Goal: Task Accomplishment & Management: Complete application form

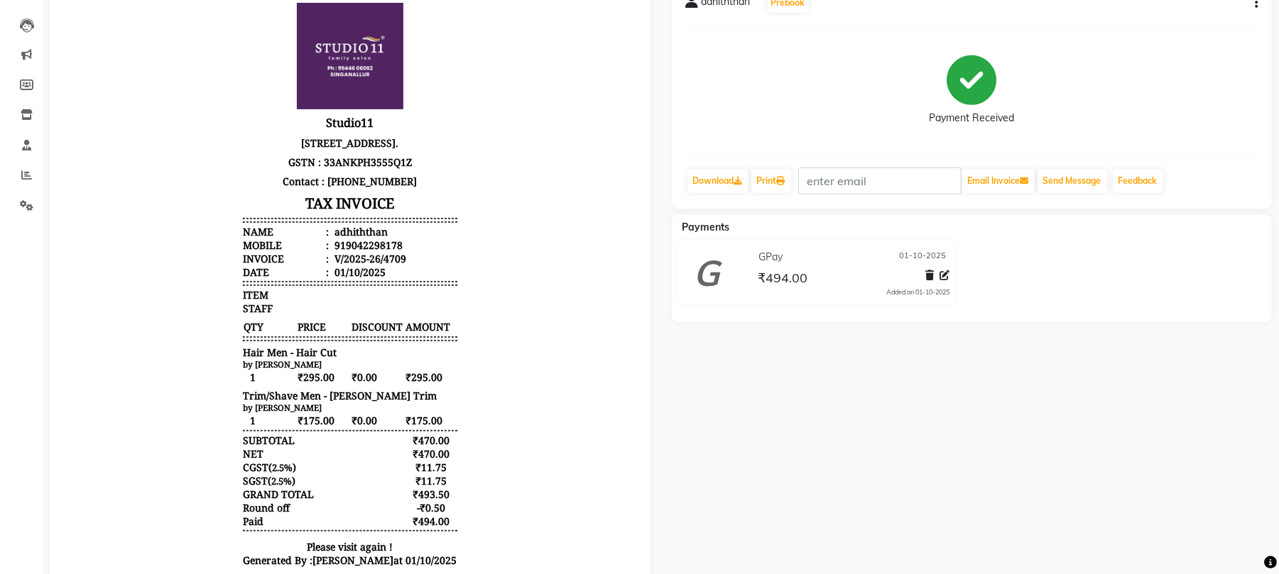
scroll to position [189, 0]
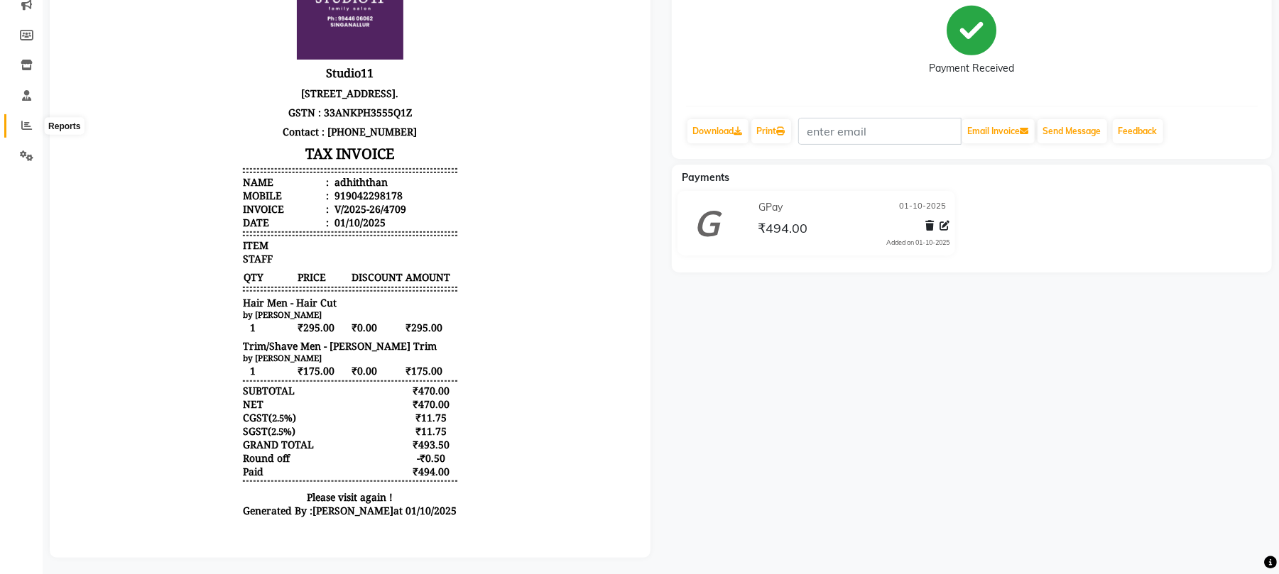
click at [29, 129] on icon at bounding box center [26, 125] width 11 height 11
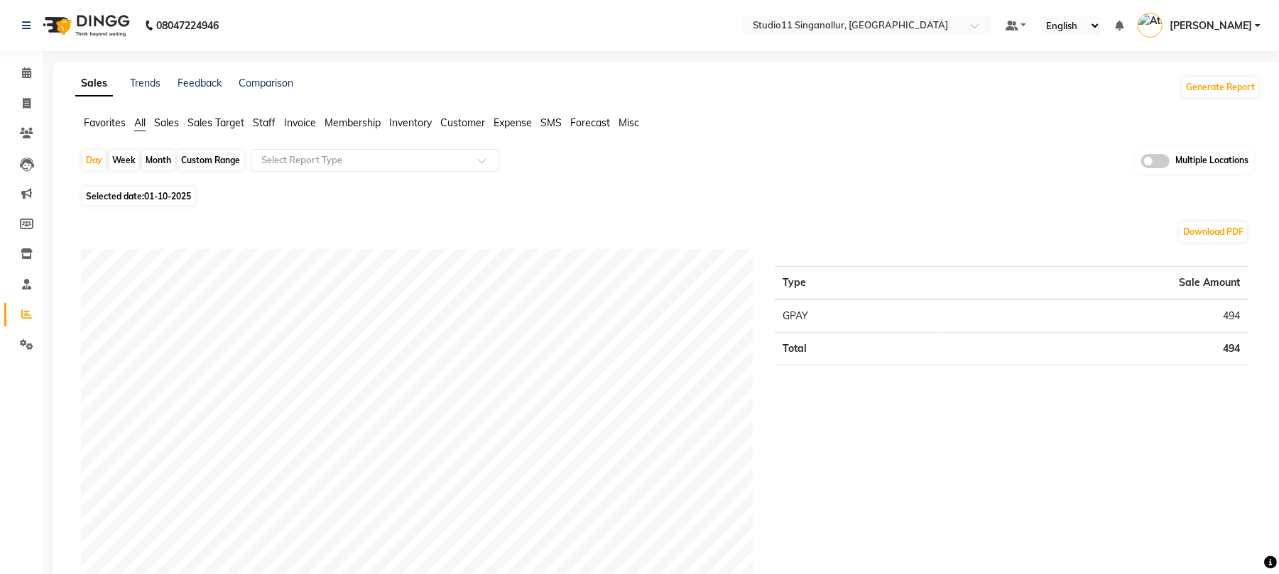
click at [264, 126] on span "Staff" at bounding box center [264, 122] width 23 height 13
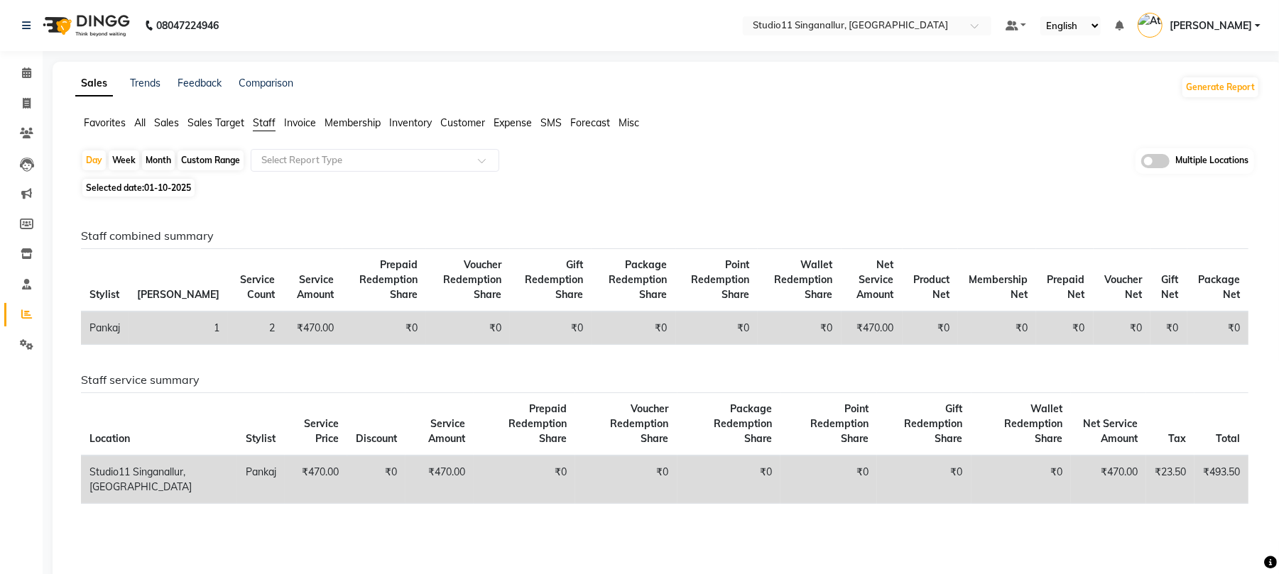
click at [165, 163] on div "Month" at bounding box center [158, 161] width 33 height 20
select select "10"
select select "2025"
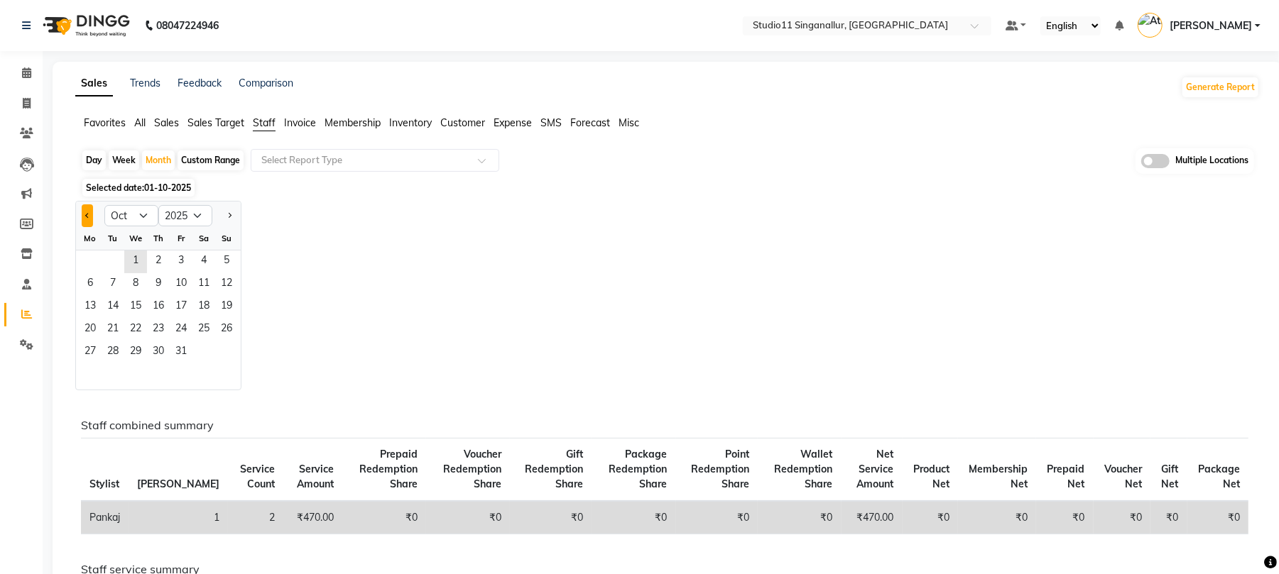
click at [87, 214] on span "Previous month" at bounding box center [87, 214] width 5 height 5
select select "9"
click at [97, 261] on span "1" at bounding box center [90, 262] width 23 height 23
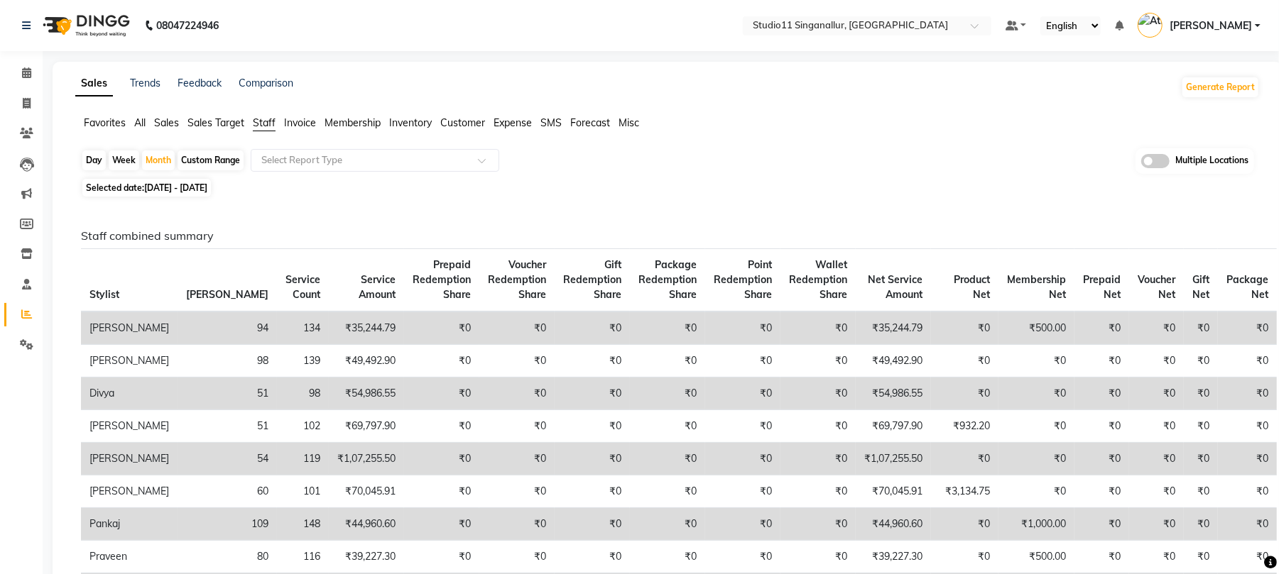
click at [95, 156] on div "Day" at bounding box center [93, 161] width 23 height 20
select select "9"
select select "2025"
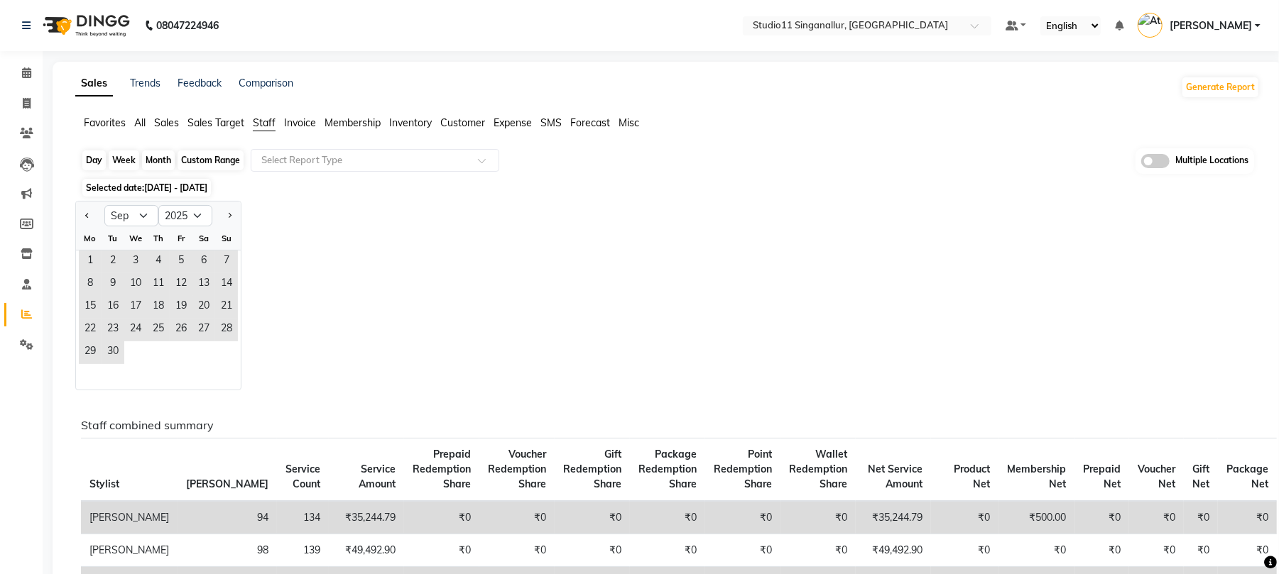
click at [87, 163] on div "Day" at bounding box center [93, 161] width 23 height 20
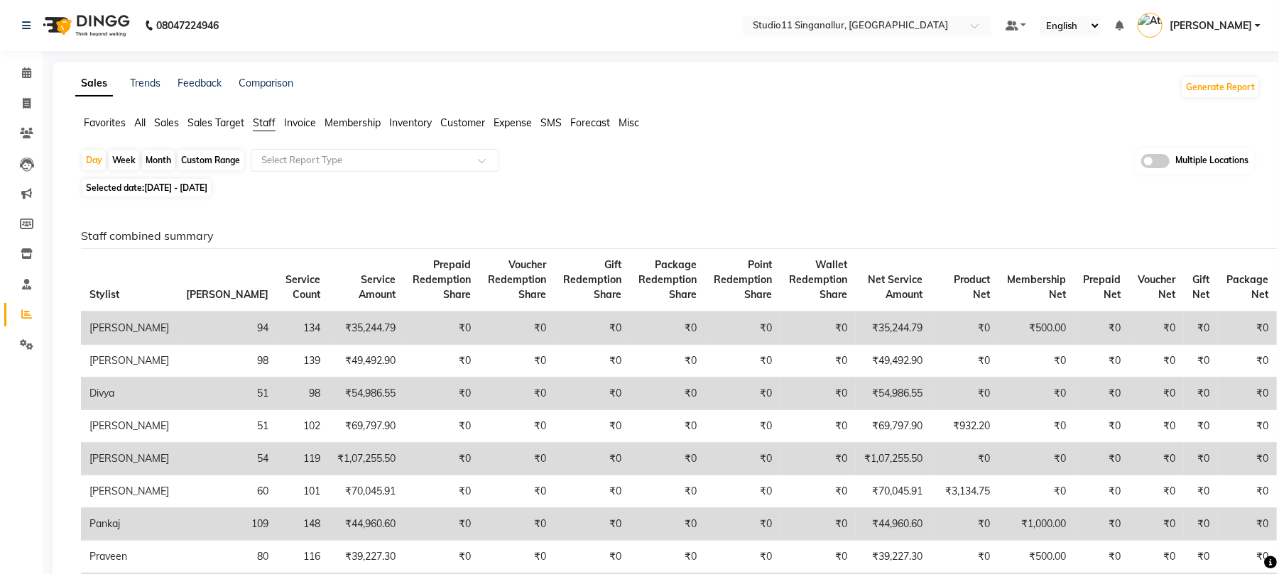
click at [139, 126] on span "All" at bounding box center [139, 122] width 11 height 13
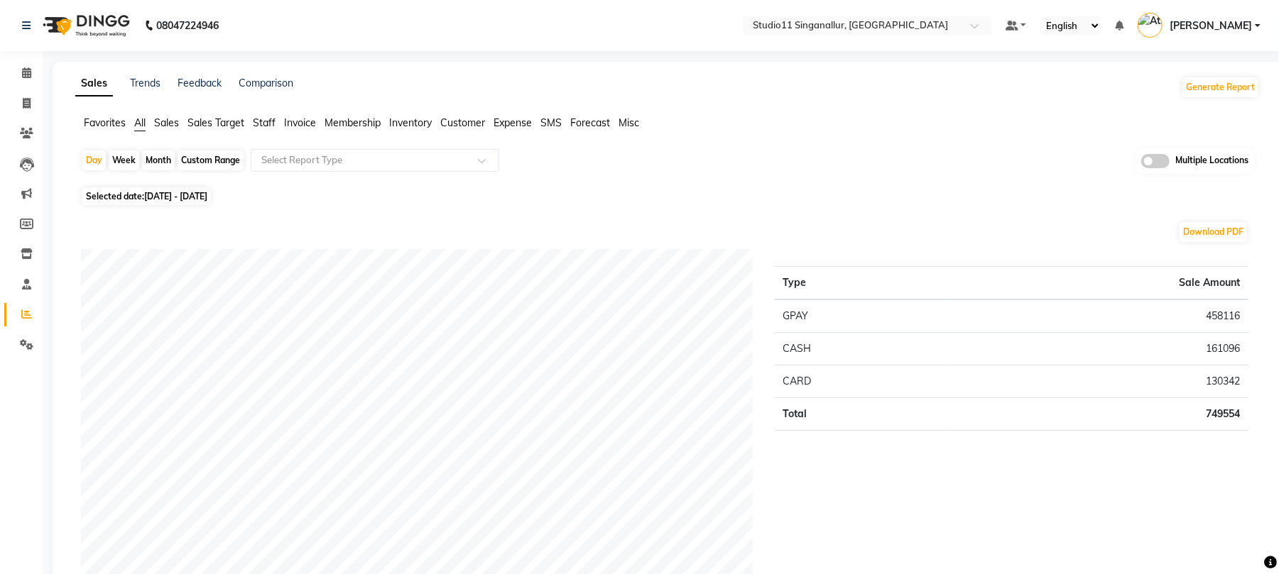
click at [163, 162] on div "Month" at bounding box center [158, 161] width 33 height 20
select select "9"
select select "2025"
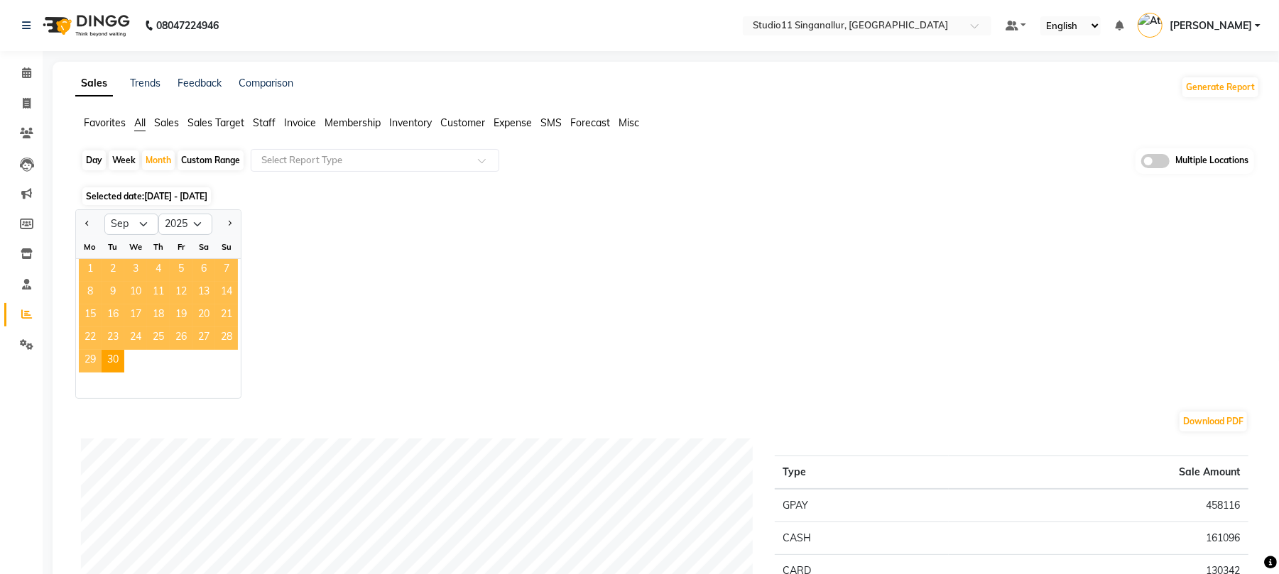
click at [84, 268] on span "1" at bounding box center [90, 270] width 23 height 23
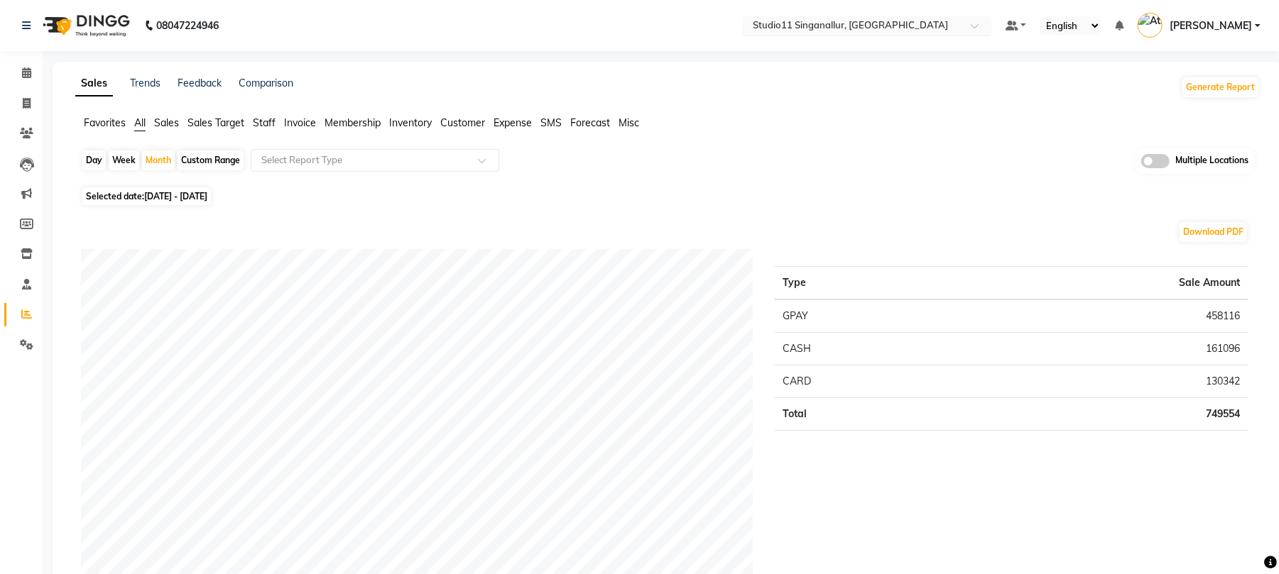
click at [914, 31] on input "text" at bounding box center [853, 27] width 206 height 14
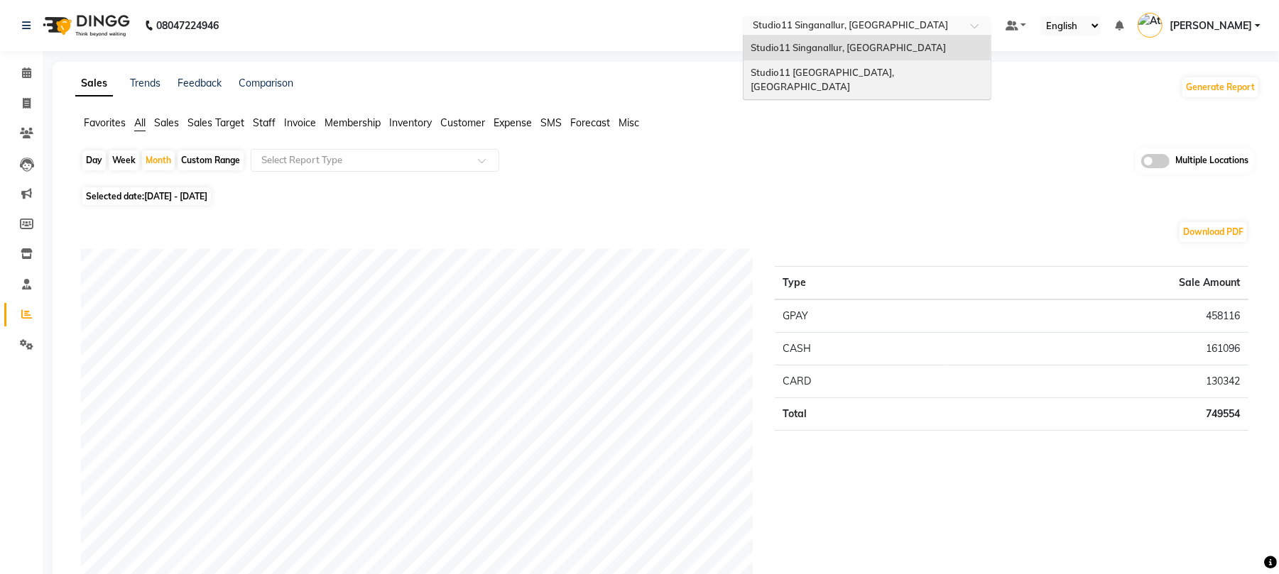
click at [895, 72] on span "Studio11 [GEOGRAPHIC_DATA], [GEOGRAPHIC_DATA]" at bounding box center [823, 80] width 146 height 26
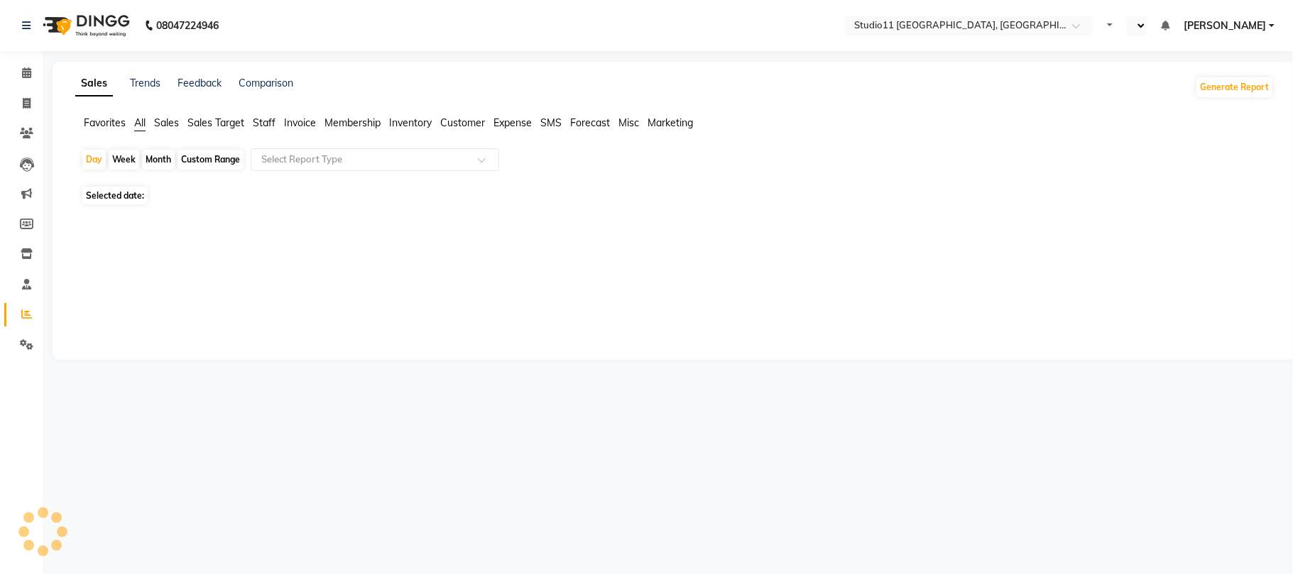
select select "en"
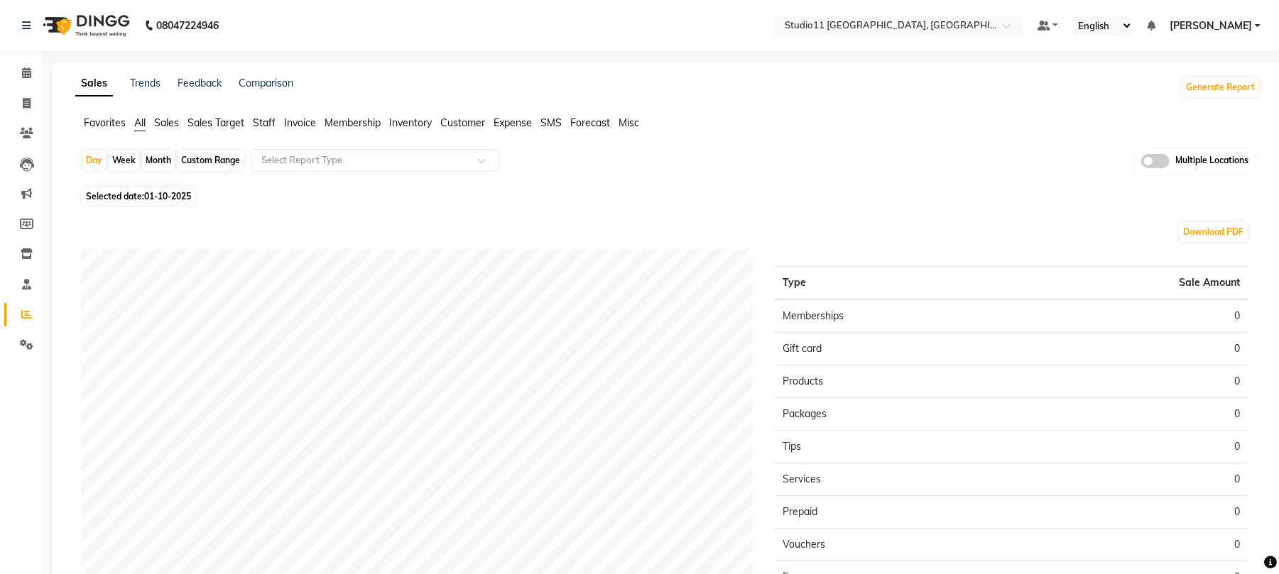
click at [156, 165] on div "Month" at bounding box center [158, 161] width 33 height 20
select select "10"
select select "2025"
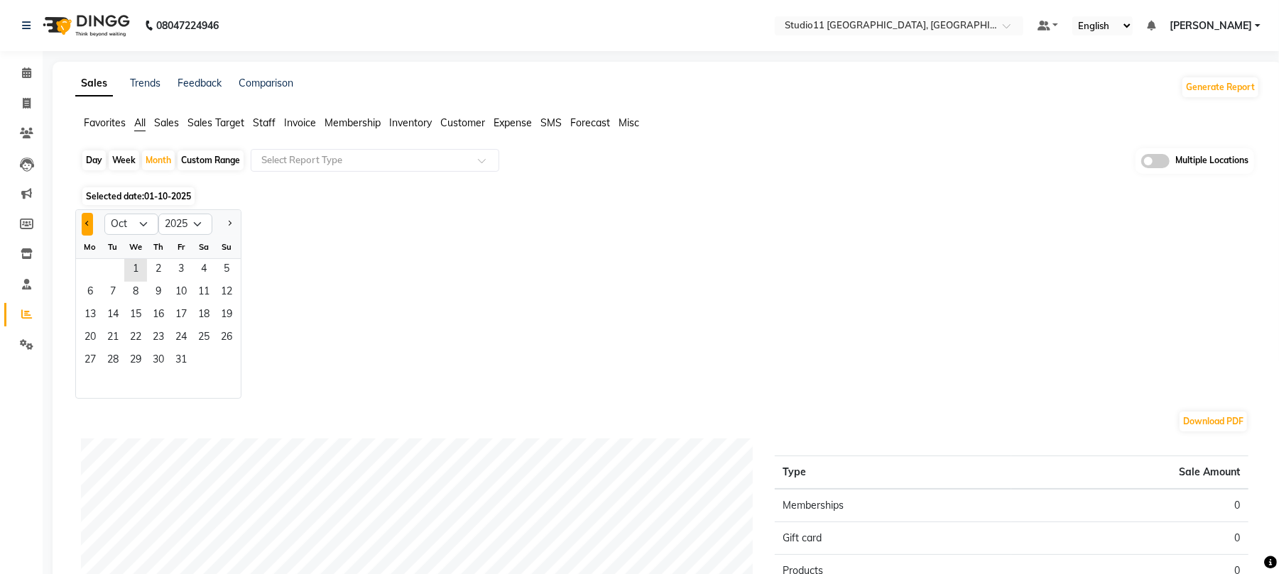
click at [89, 219] on button "Previous month" at bounding box center [87, 224] width 11 height 23
select select "9"
click at [92, 275] on span "1" at bounding box center [90, 270] width 23 height 23
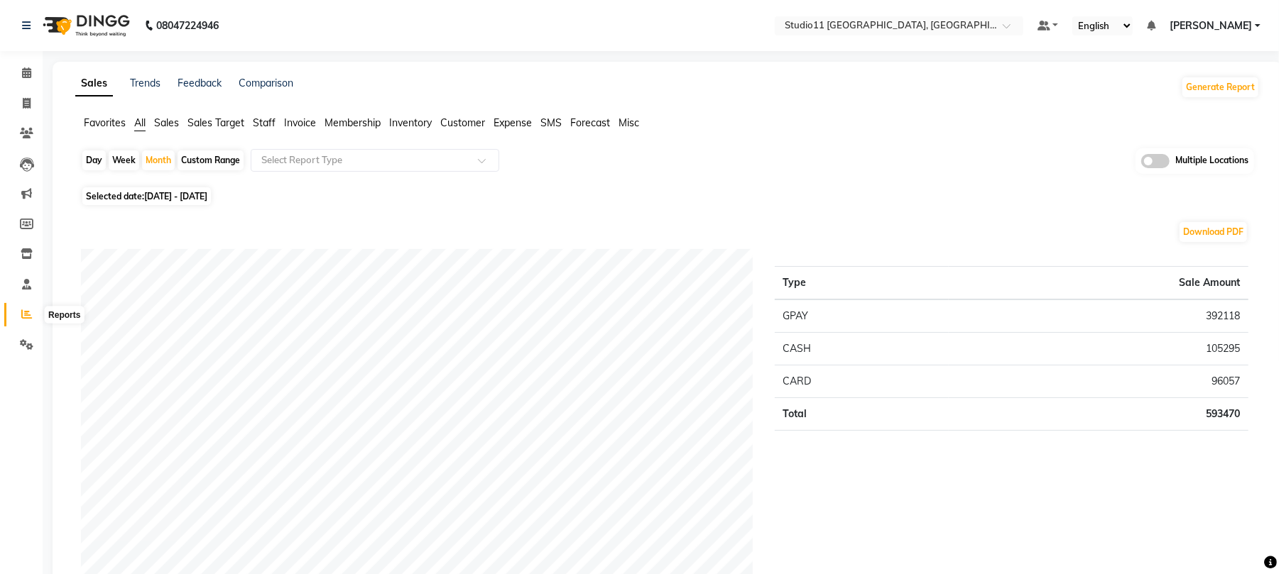
click at [23, 309] on icon at bounding box center [26, 314] width 11 height 11
click at [267, 122] on span "Staff" at bounding box center [264, 122] width 23 height 13
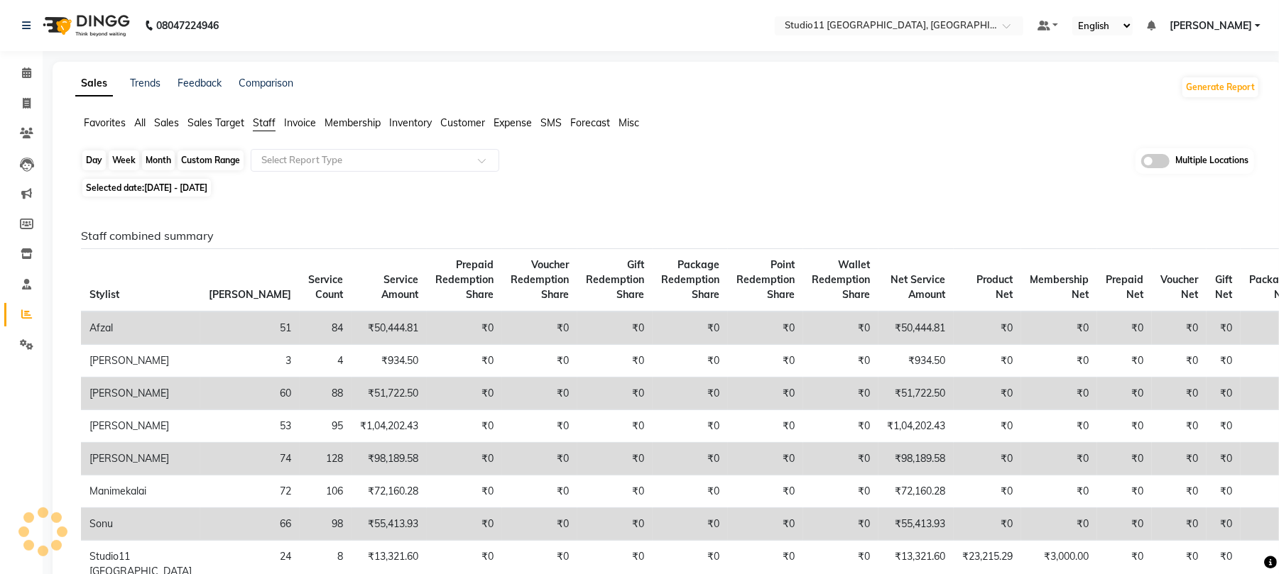
click at [165, 163] on div "Month" at bounding box center [158, 161] width 33 height 20
select select "9"
select select "2025"
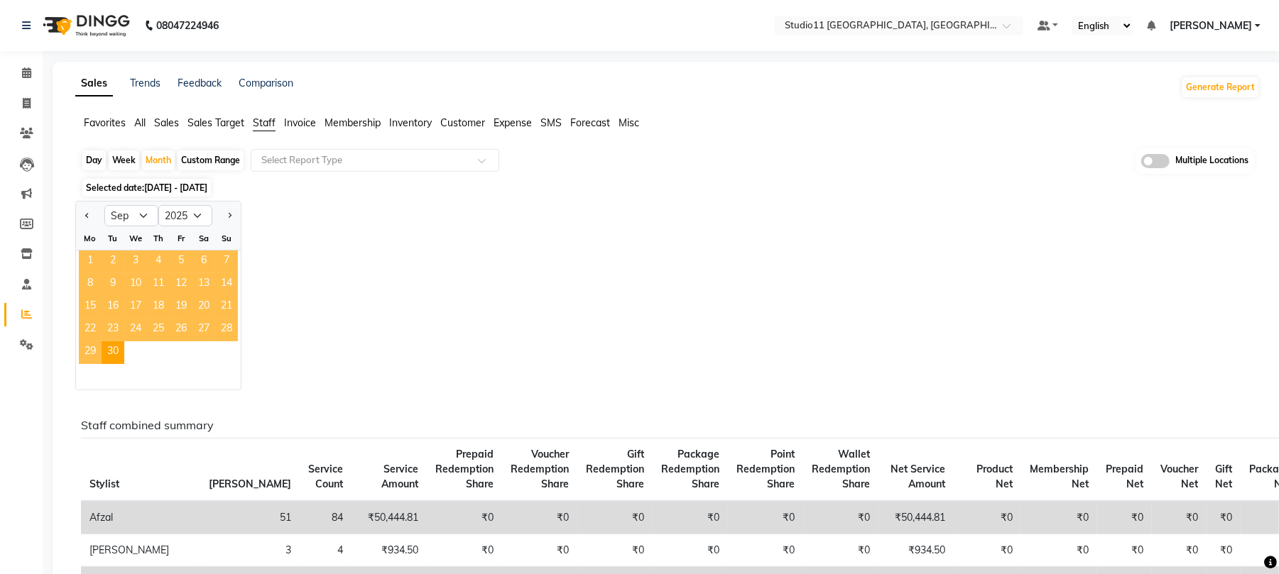
click at [97, 254] on span "1" at bounding box center [90, 262] width 23 height 23
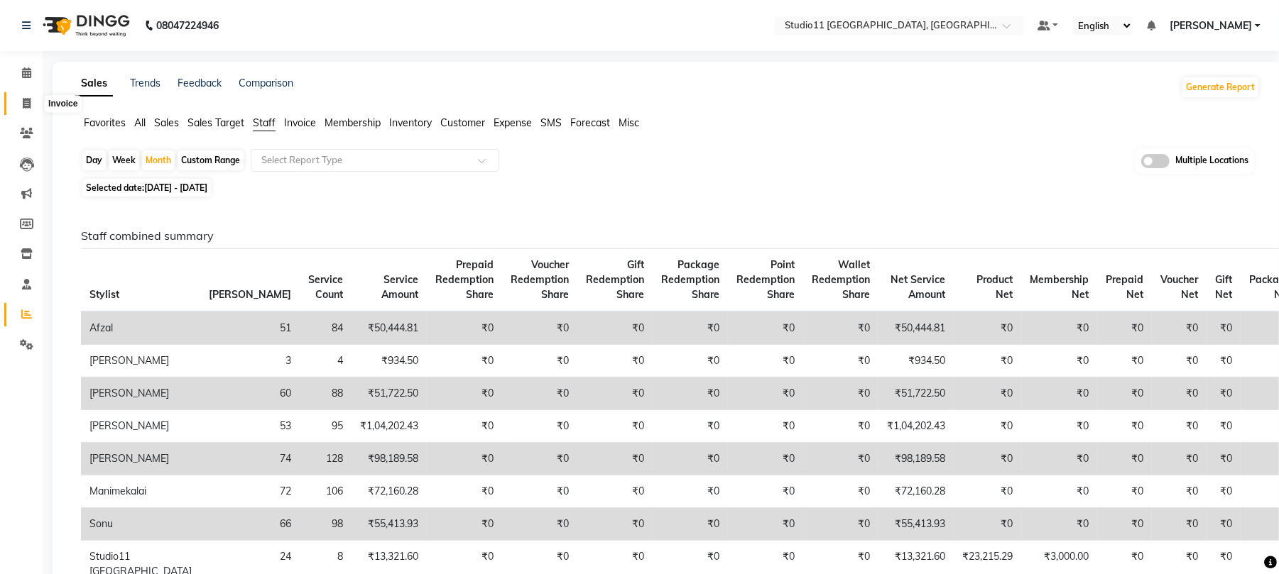
click at [26, 104] on icon at bounding box center [27, 103] width 8 height 11
select select "7717"
select select "service"
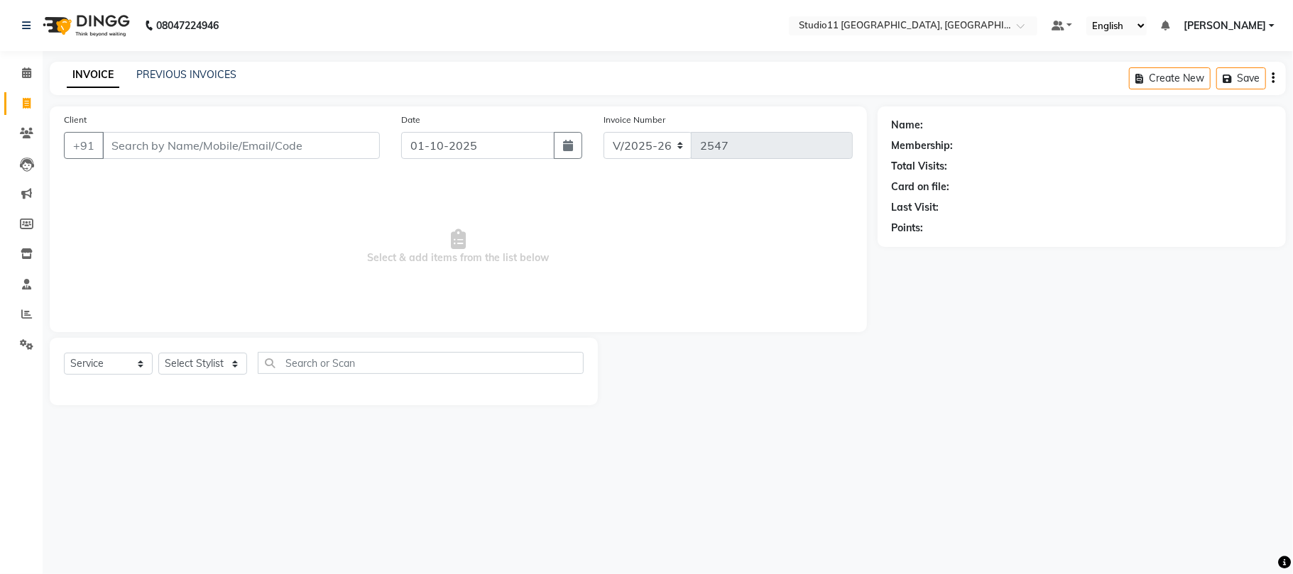
drag, startPoint x: 197, startPoint y: 126, endPoint x: 197, endPoint y: 16, distance: 110.8
click at [197, 92] on main "INVOICE PREVIOUS INVOICES Create New Save Client +91 Date [DATE] Invoice Number…" at bounding box center [668, 244] width 1250 height 365
drag, startPoint x: 196, startPoint y: 47, endPoint x: 197, endPoint y: 57, distance: 10.0
click at [196, 48] on nav "08047224946 Select Location × Studio11 [GEOGRAPHIC_DATA], [GEOGRAPHIC_DATA] Def…" at bounding box center [646, 25] width 1293 height 51
click at [193, 75] on link "PREVIOUS INVOICES" at bounding box center [186, 74] width 100 height 13
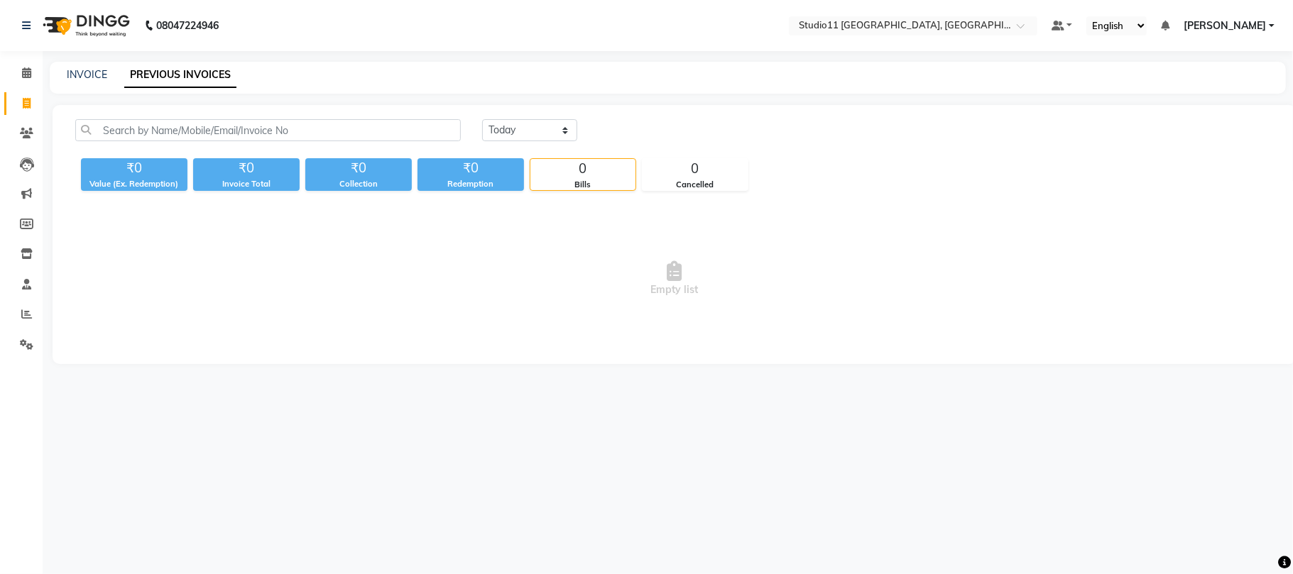
drag, startPoint x: 512, startPoint y: 97, endPoint x: 501, endPoint y: 163, distance: 66.9
click at [501, 163] on main "INVOICE PREVIOUS INVOICES [DATE] [DATE] Custom Range ₹0 Value (Ex. Redemption) …" at bounding box center [668, 224] width 1250 height 324
click at [501, 163] on div "₹0" at bounding box center [470, 168] width 106 height 20
click at [501, 131] on select "[DATE] [DATE] Custom Range" at bounding box center [529, 130] width 95 height 22
select select "[DATE]"
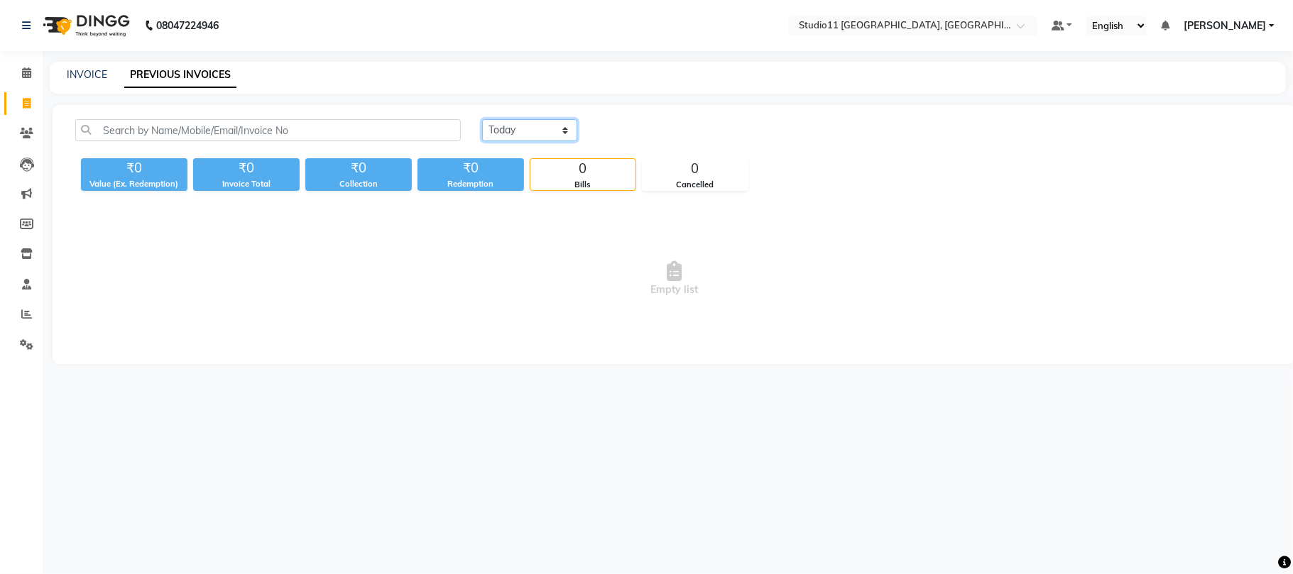
click at [482, 119] on select "[DATE] [DATE] Custom Range" at bounding box center [529, 130] width 95 height 22
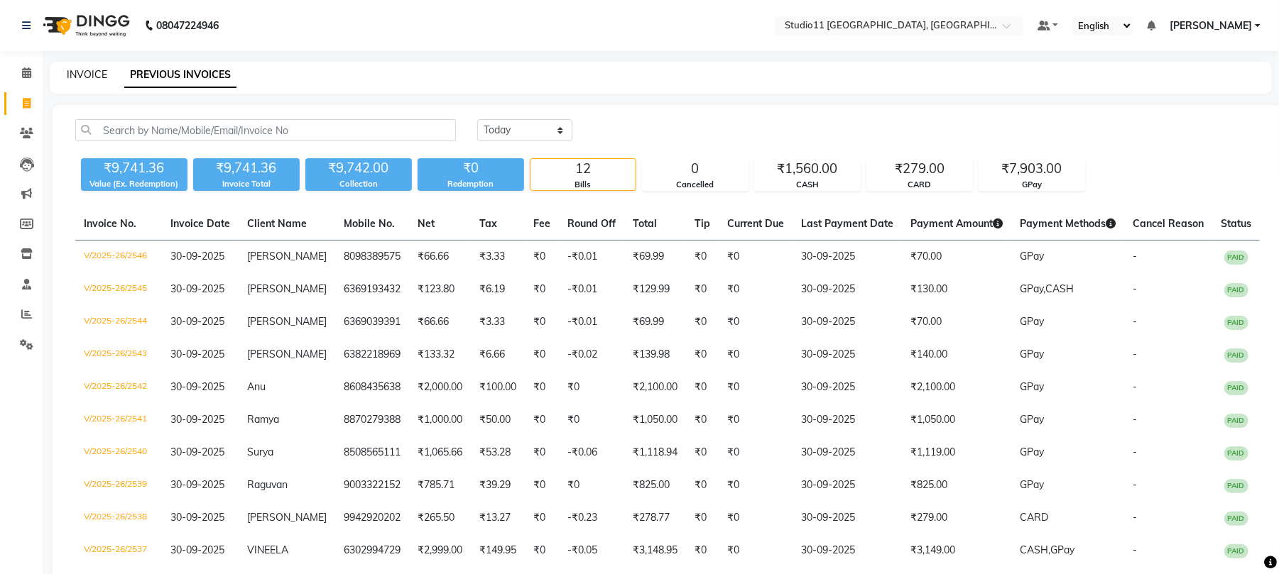
click at [103, 78] on link "INVOICE" at bounding box center [87, 74] width 40 height 13
select select "service"
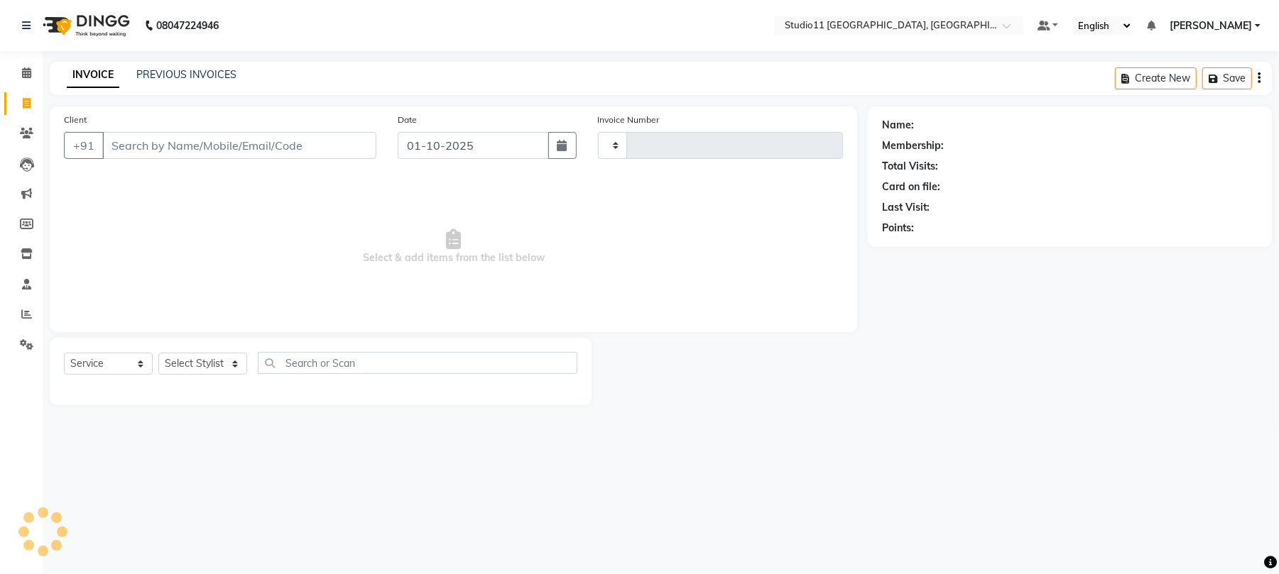
type input "2547"
select select "7717"
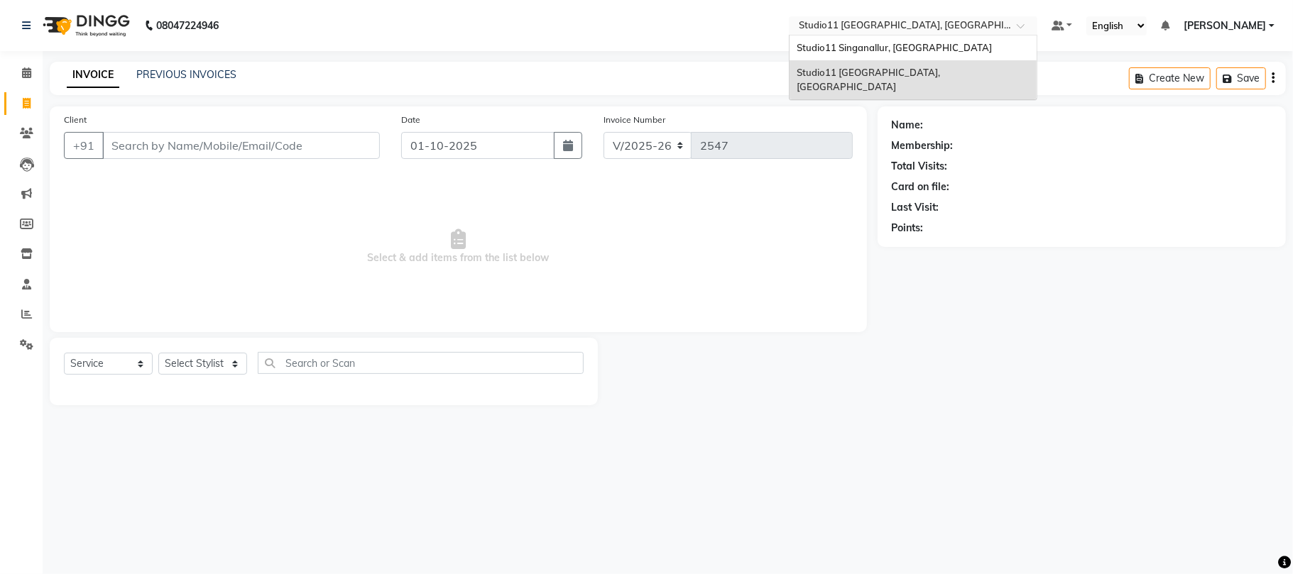
click at [896, 17] on div "Select Location × Studio11 [GEOGRAPHIC_DATA], [GEOGRAPHIC_DATA]" at bounding box center [913, 25] width 248 height 19
click at [900, 45] on span "Studio11 Singanallur, [GEOGRAPHIC_DATA]" at bounding box center [894, 47] width 195 height 11
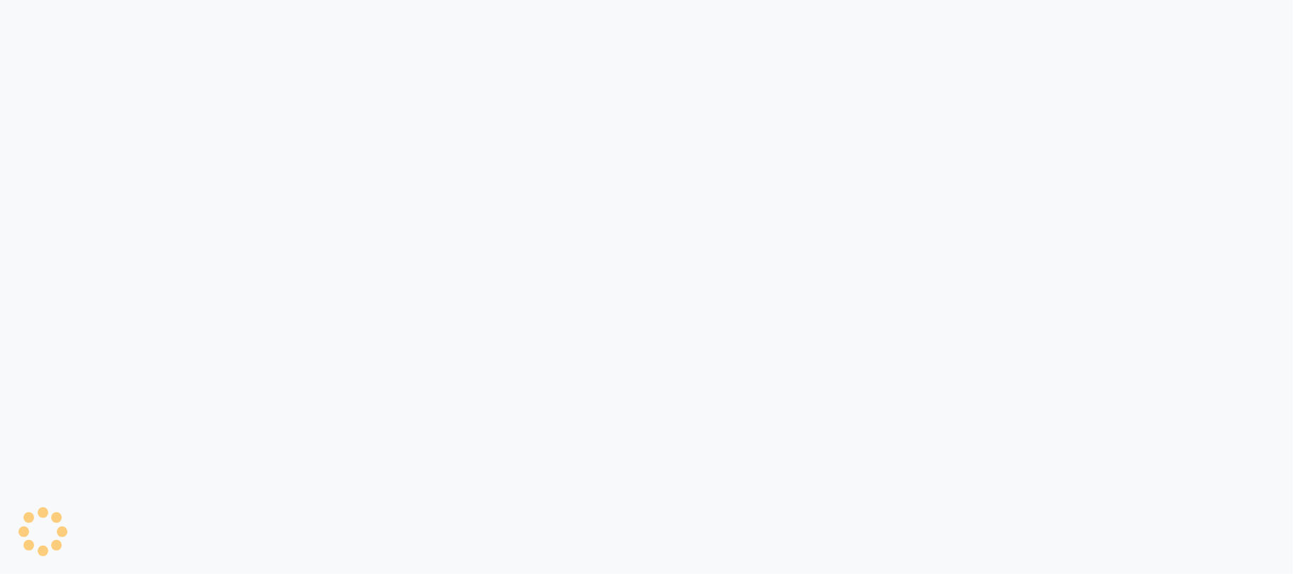
select select "6616"
select select "service"
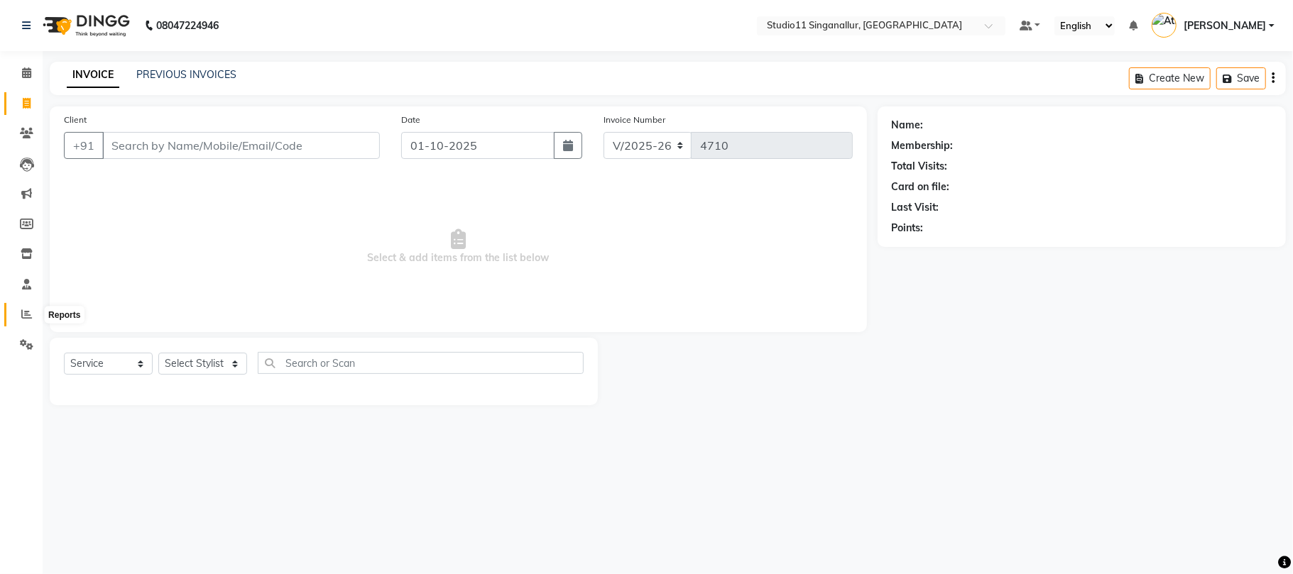
click at [23, 312] on icon at bounding box center [26, 314] width 11 height 11
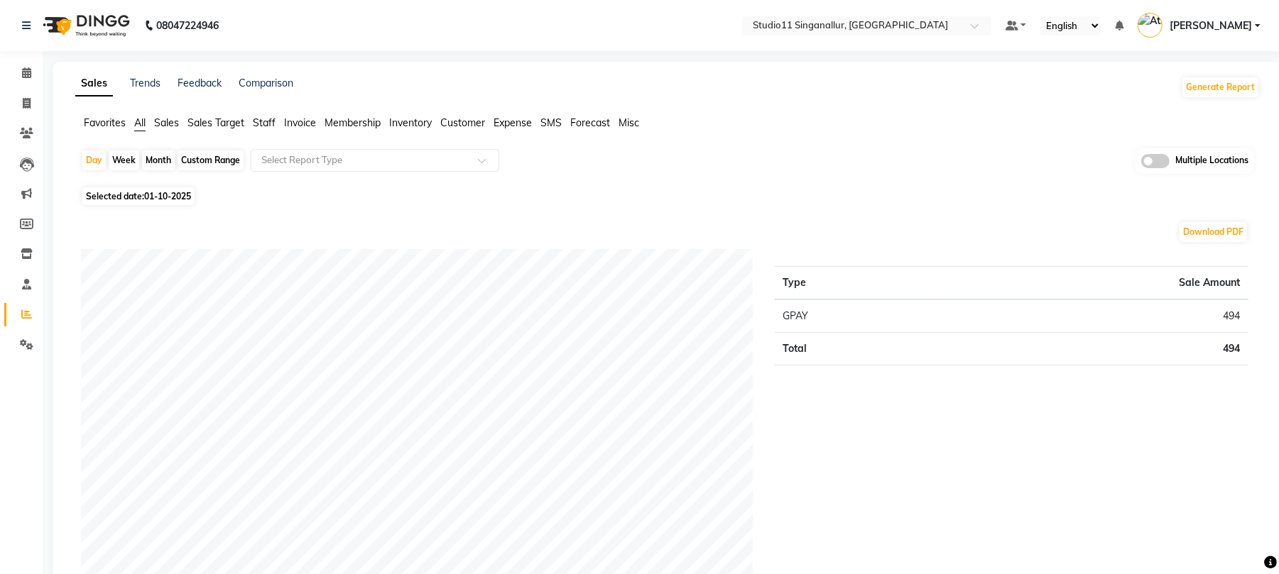
click at [157, 159] on div "Month" at bounding box center [158, 161] width 33 height 20
select select "10"
select select "2025"
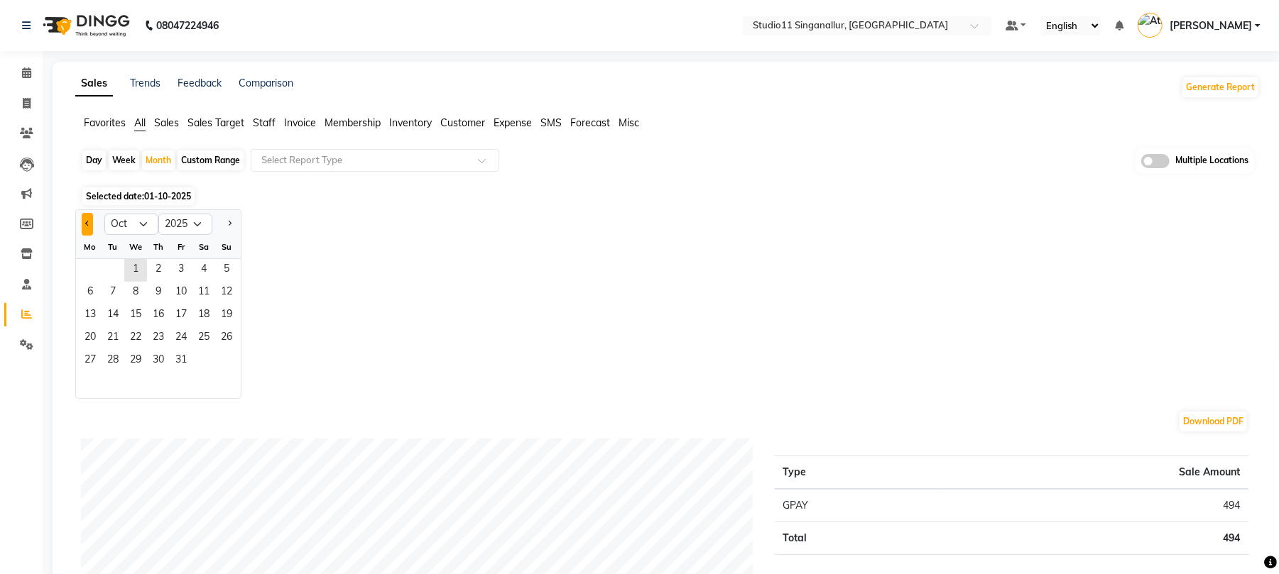
click at [84, 223] on button "Previous month" at bounding box center [87, 224] width 11 height 23
select select "9"
click at [84, 274] on span "1" at bounding box center [90, 270] width 23 height 23
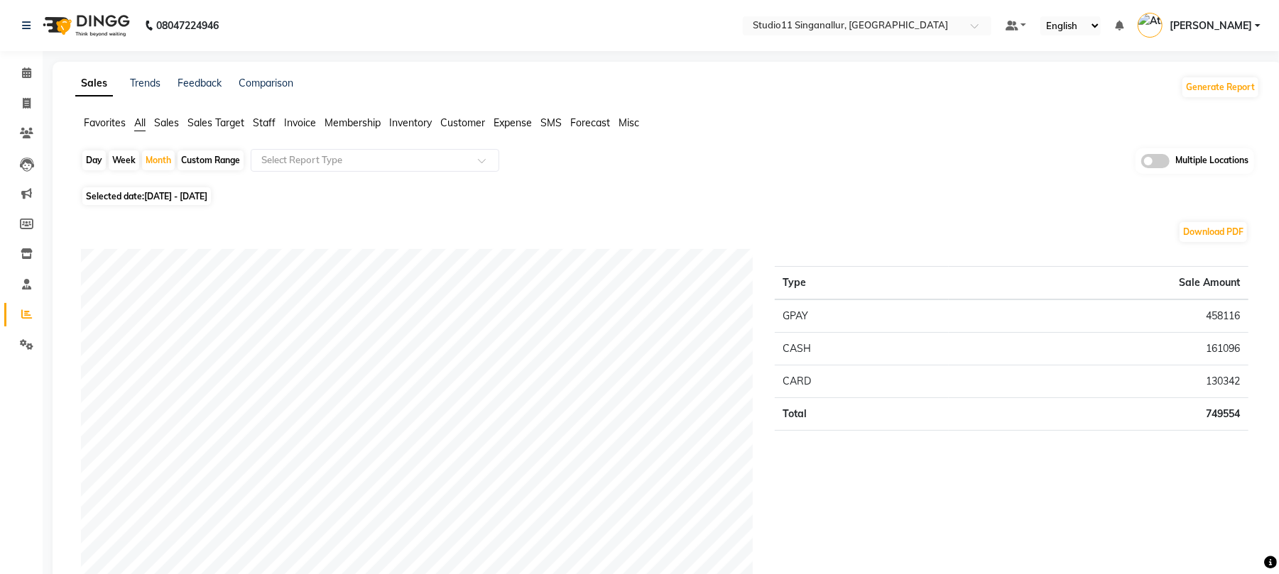
click at [265, 122] on span "Staff" at bounding box center [264, 122] width 23 height 13
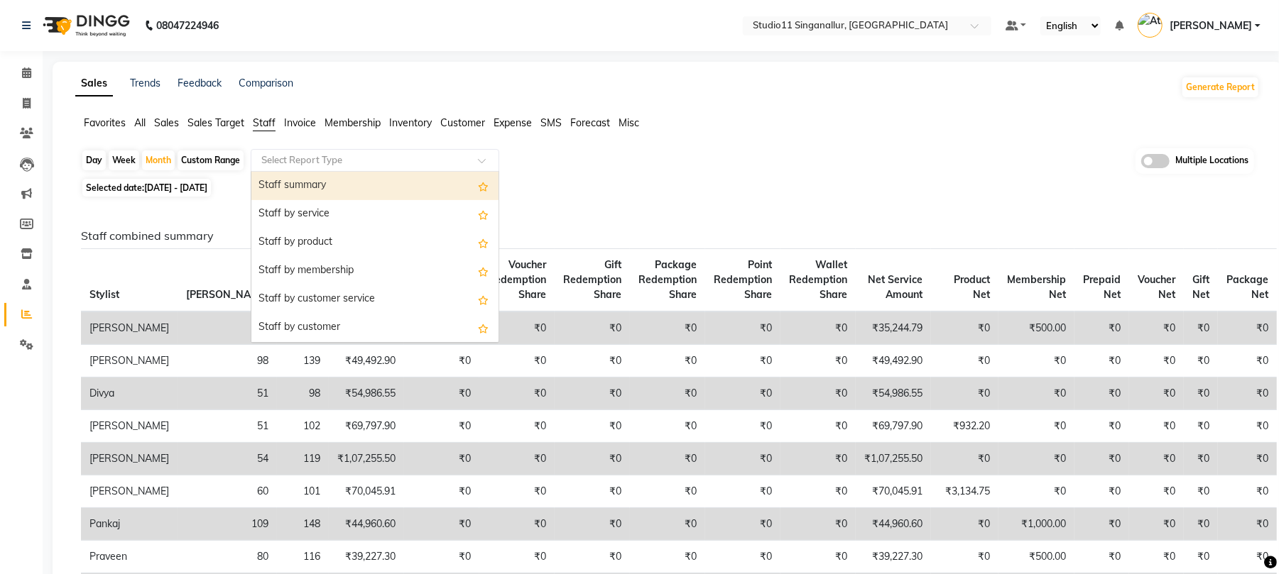
click at [297, 168] on div "Select Report Type" at bounding box center [375, 160] width 248 height 23
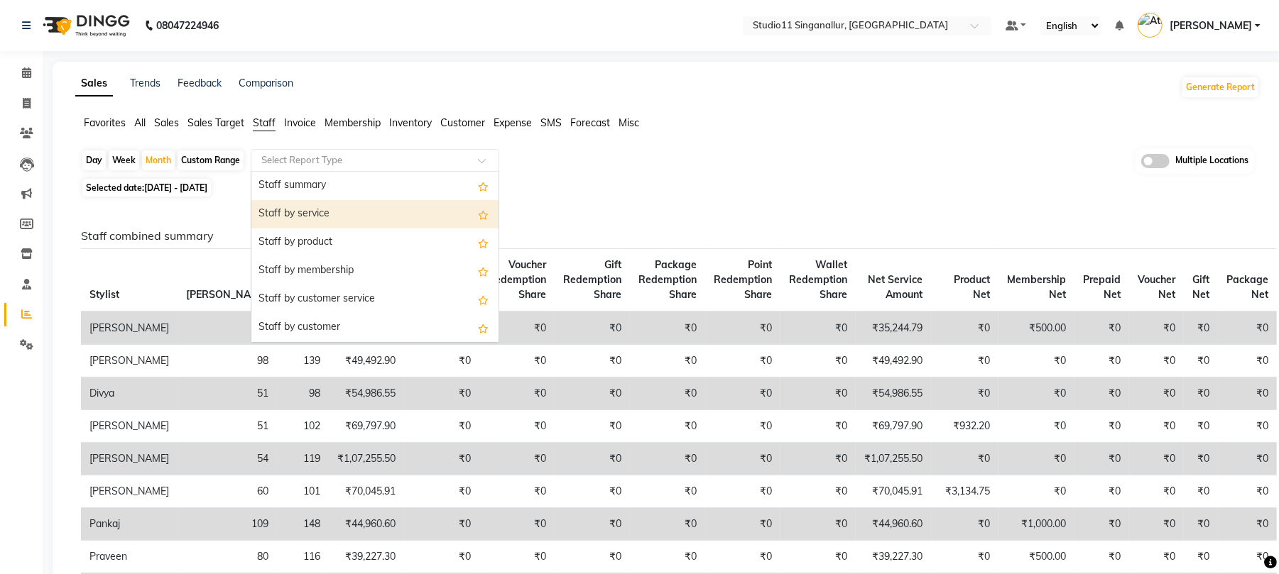
click at [311, 220] on div "Staff by service" at bounding box center [374, 214] width 247 height 28
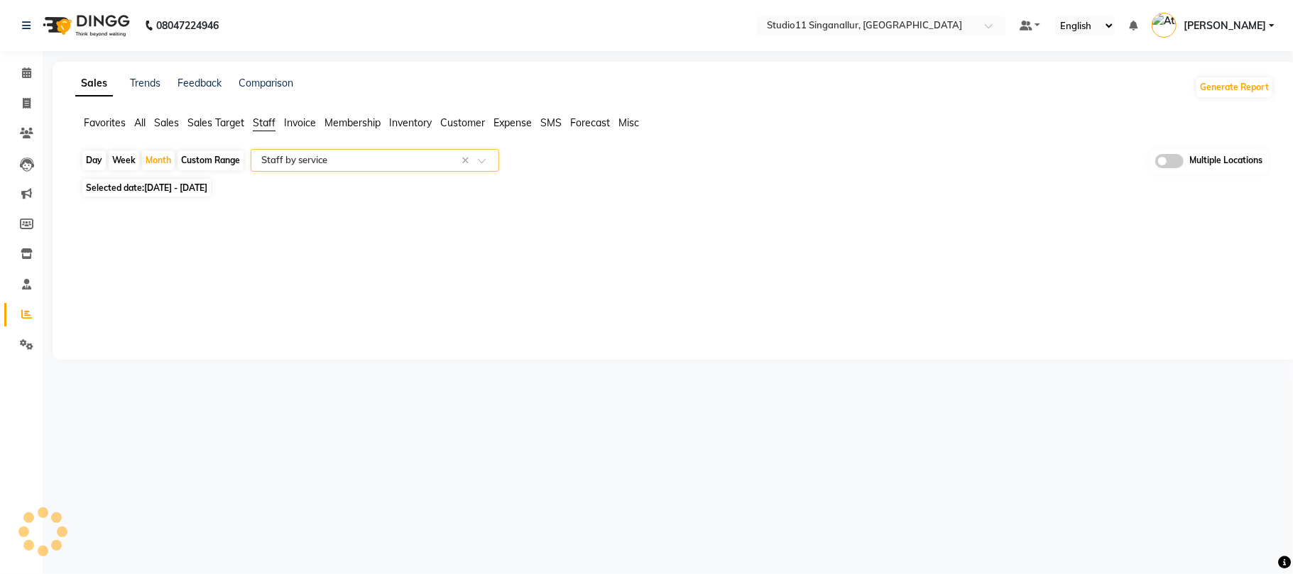
select select "full_report"
select select "pdf"
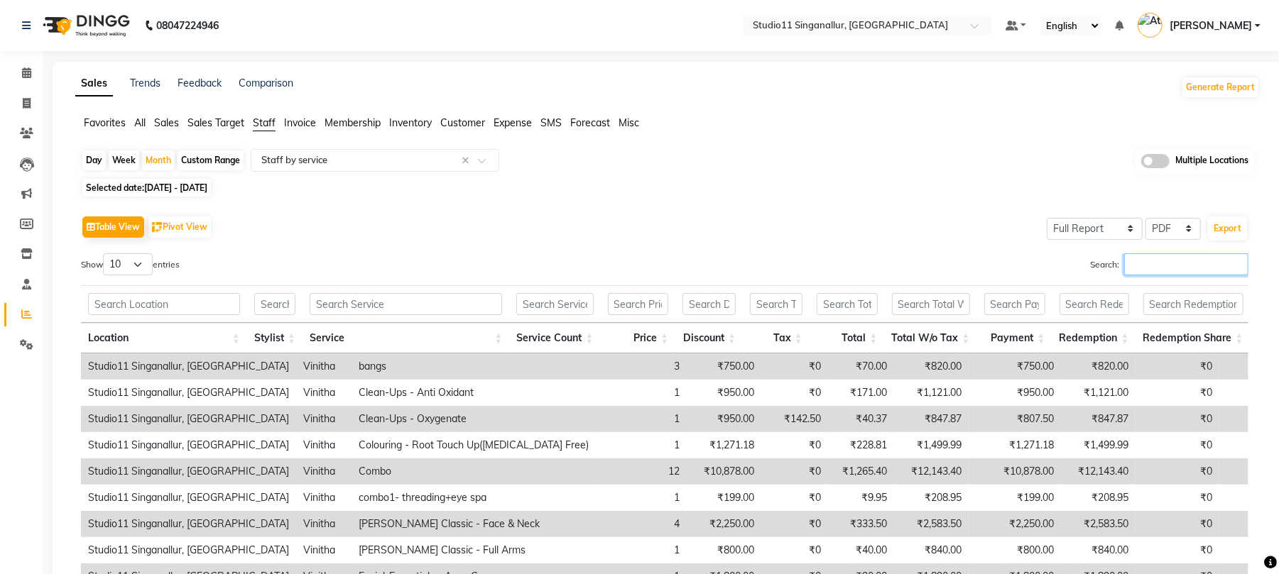
click at [1128, 266] on input "Search:" at bounding box center [1186, 264] width 124 height 22
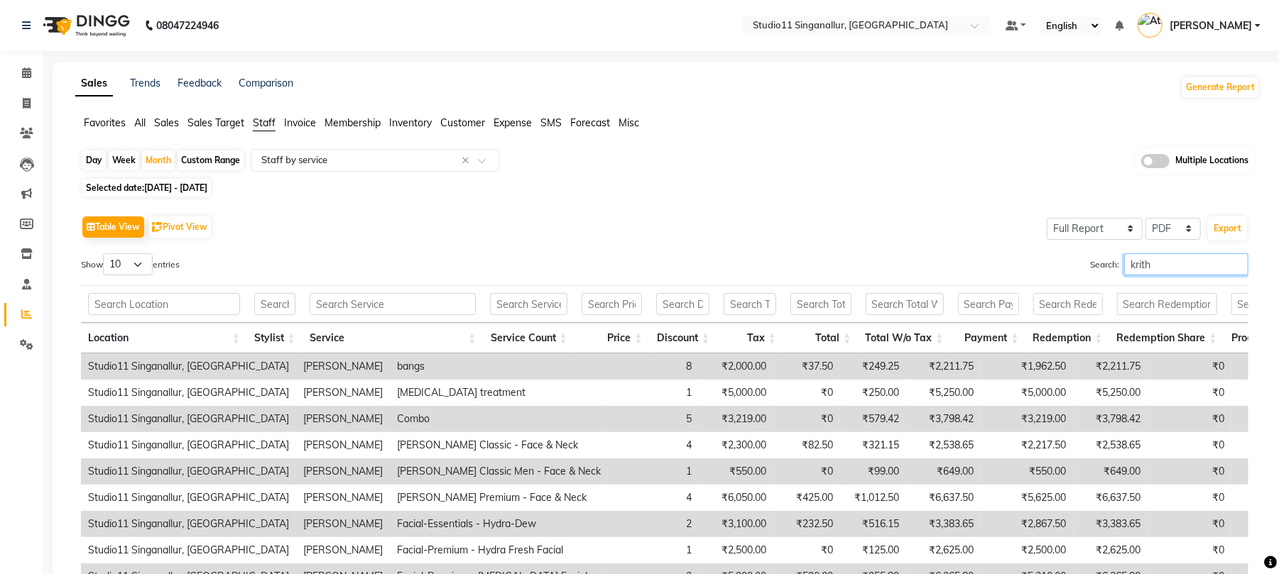
click at [1157, 268] on input "krith" at bounding box center [1186, 264] width 124 height 22
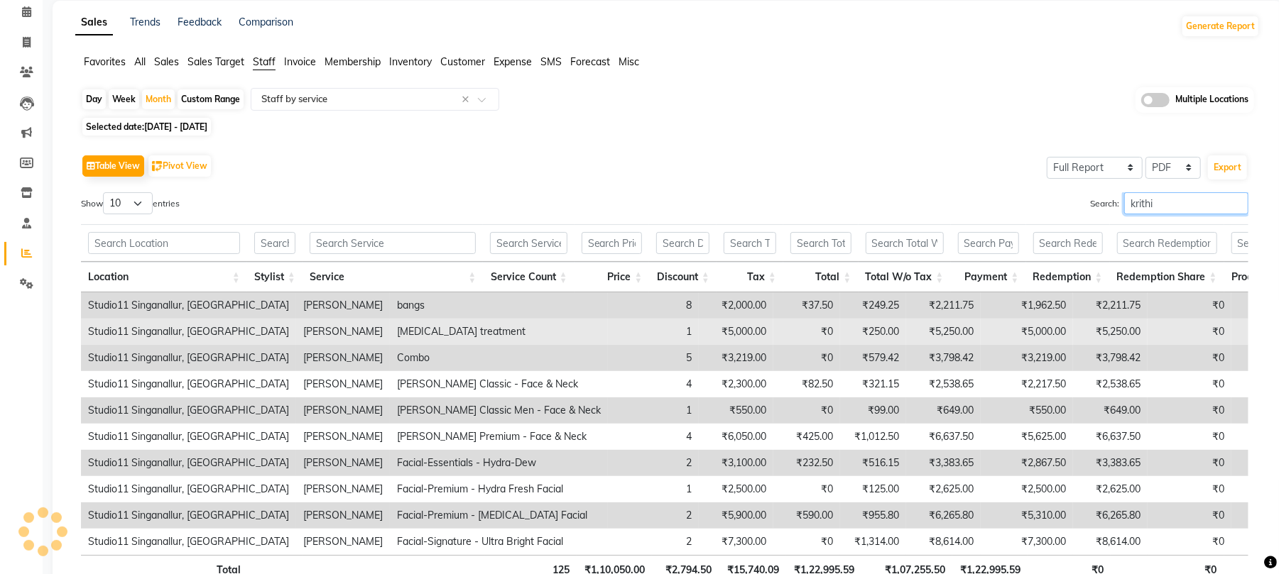
scroll to position [94, 0]
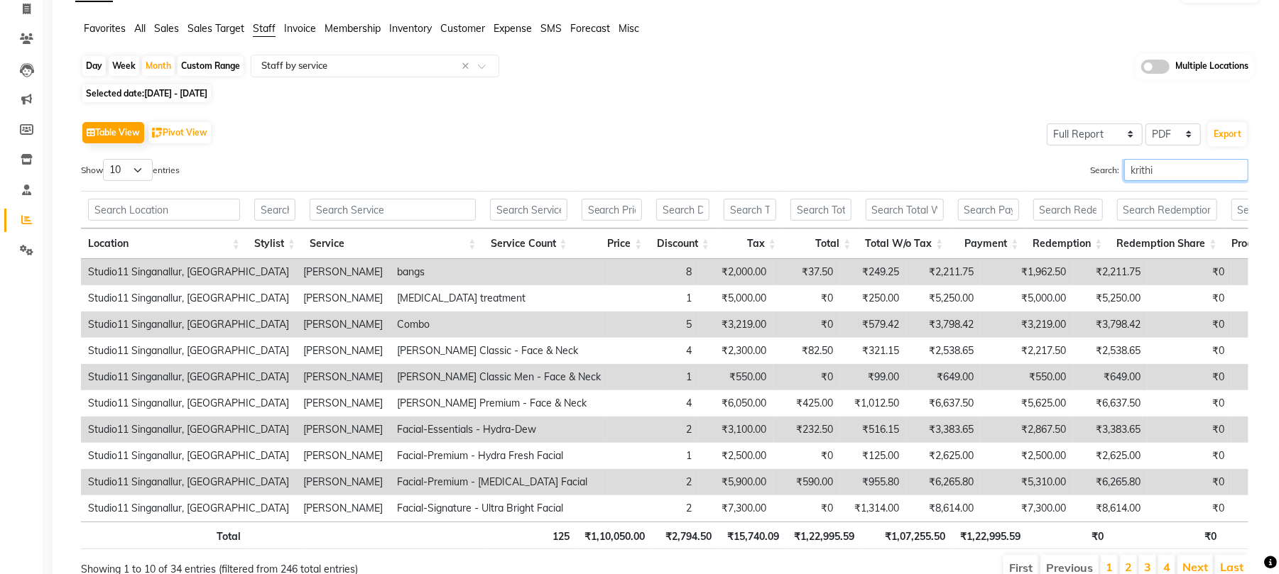
type input "krithi"
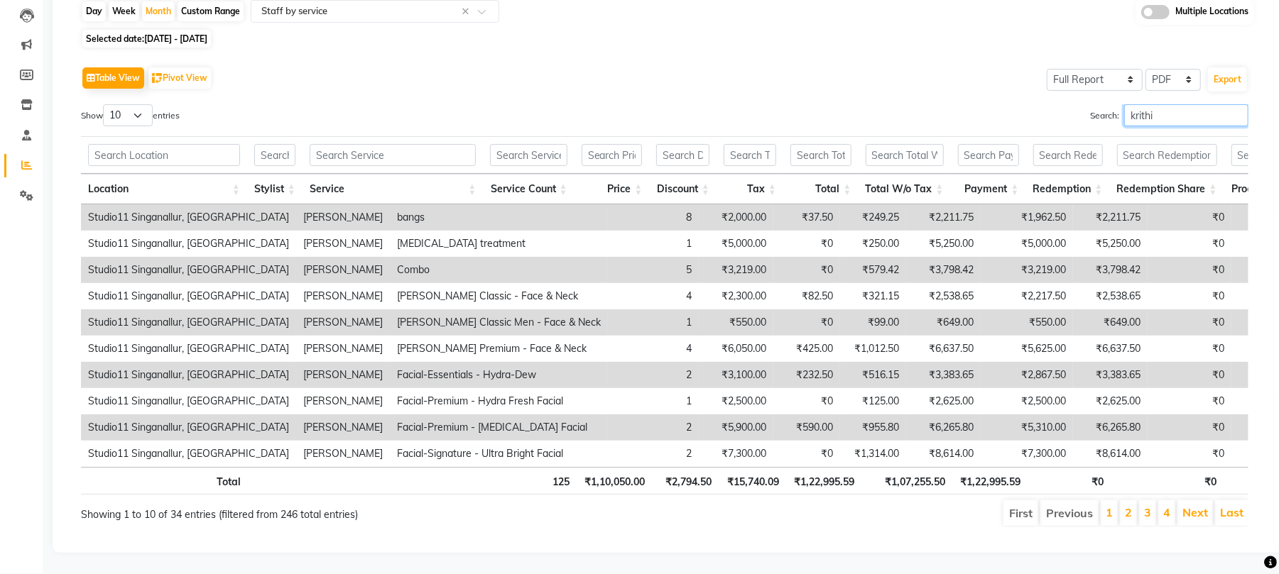
scroll to position [180, 0]
click at [1122, 501] on li "2" at bounding box center [1128, 514] width 17 height 26
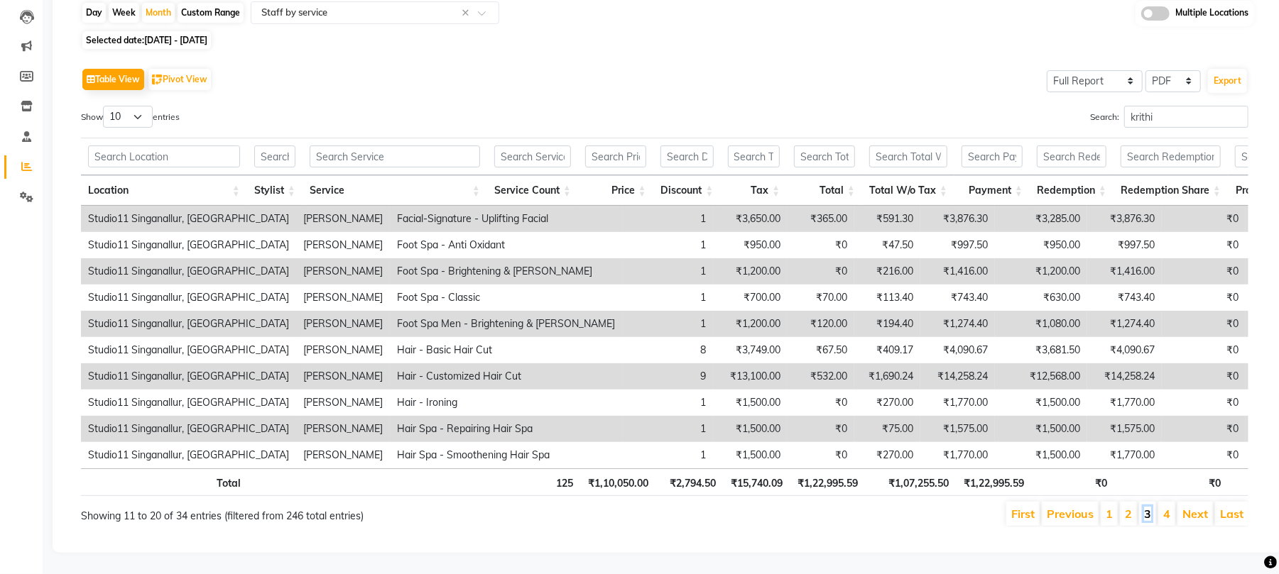
click at [1146, 507] on link "3" at bounding box center [1147, 514] width 7 height 14
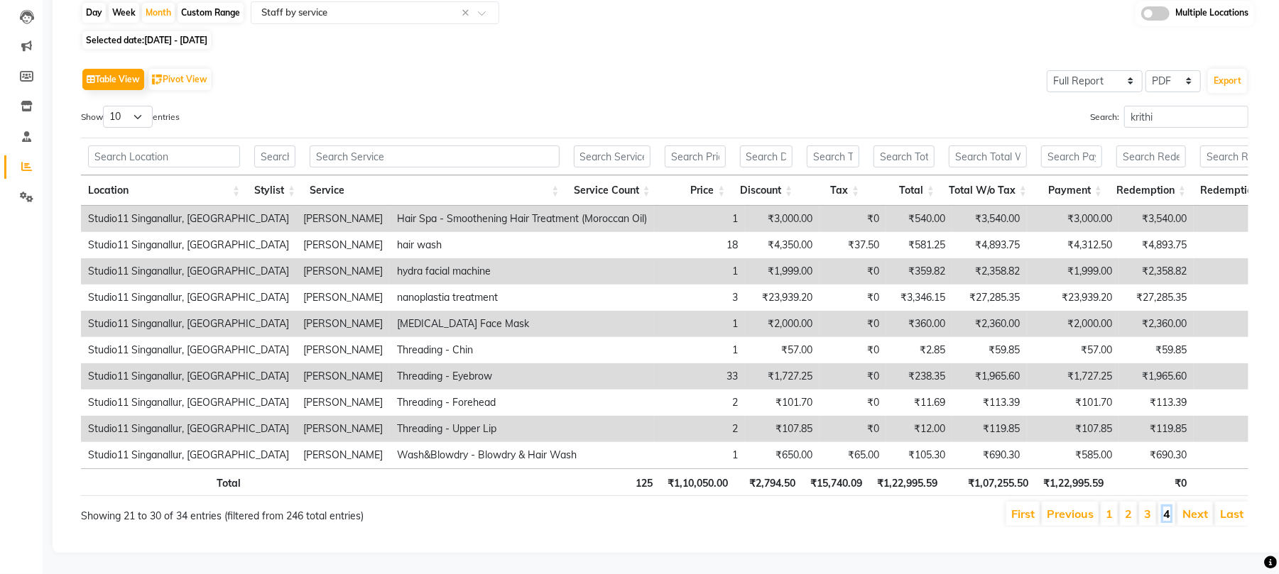
click at [1167, 507] on link "4" at bounding box center [1166, 514] width 7 height 14
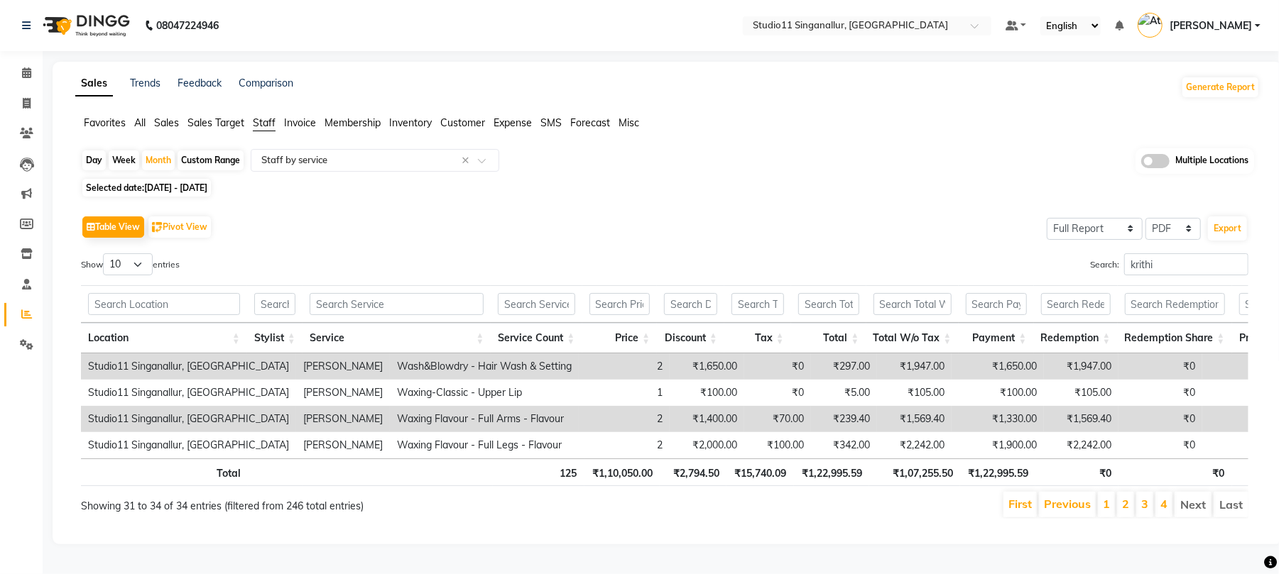
scroll to position [23, 0]
click at [1179, 497] on li "Next" at bounding box center [1192, 505] width 37 height 26
click at [97, 162] on div "Day" at bounding box center [93, 161] width 23 height 20
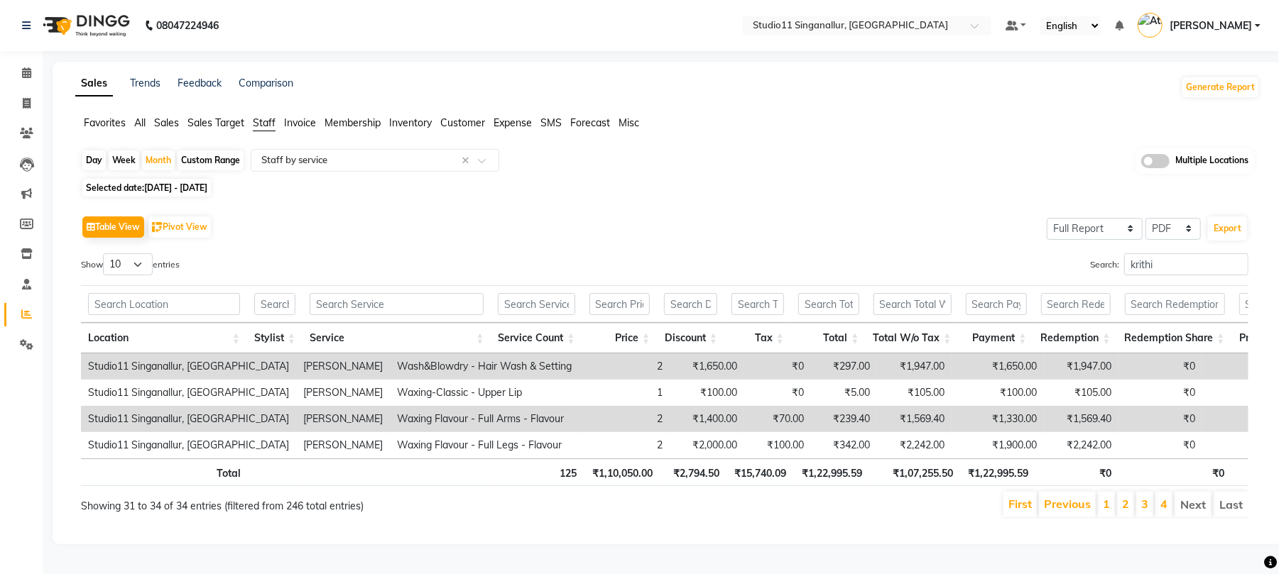
select select "9"
select select "2025"
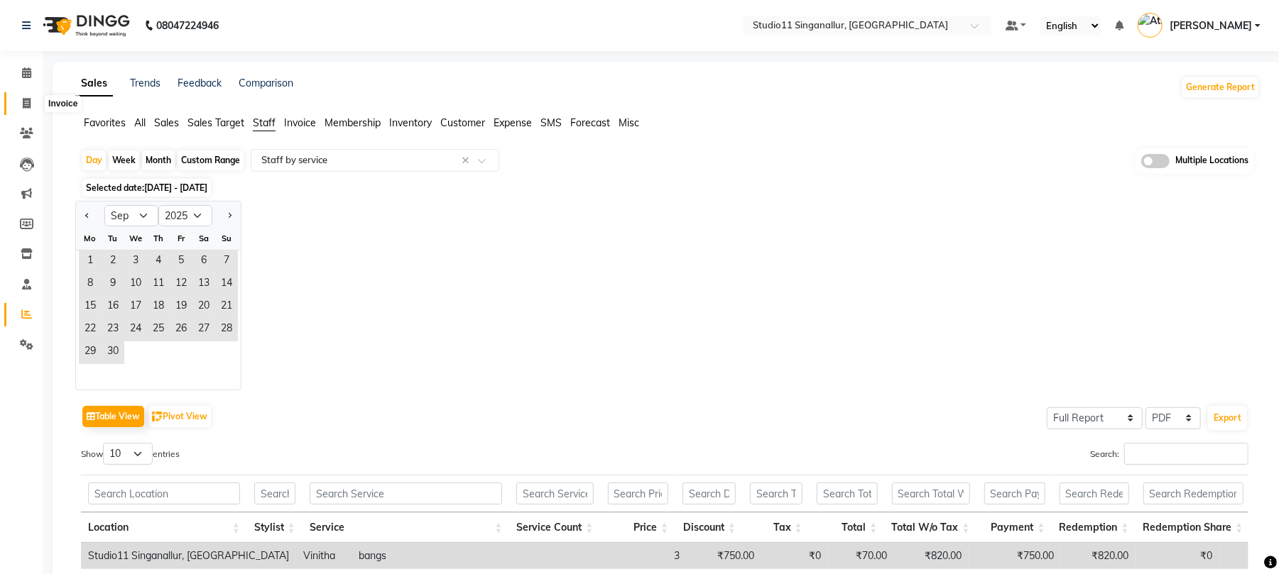
click at [23, 105] on icon at bounding box center [27, 103] width 8 height 11
select select "6616"
select select "service"
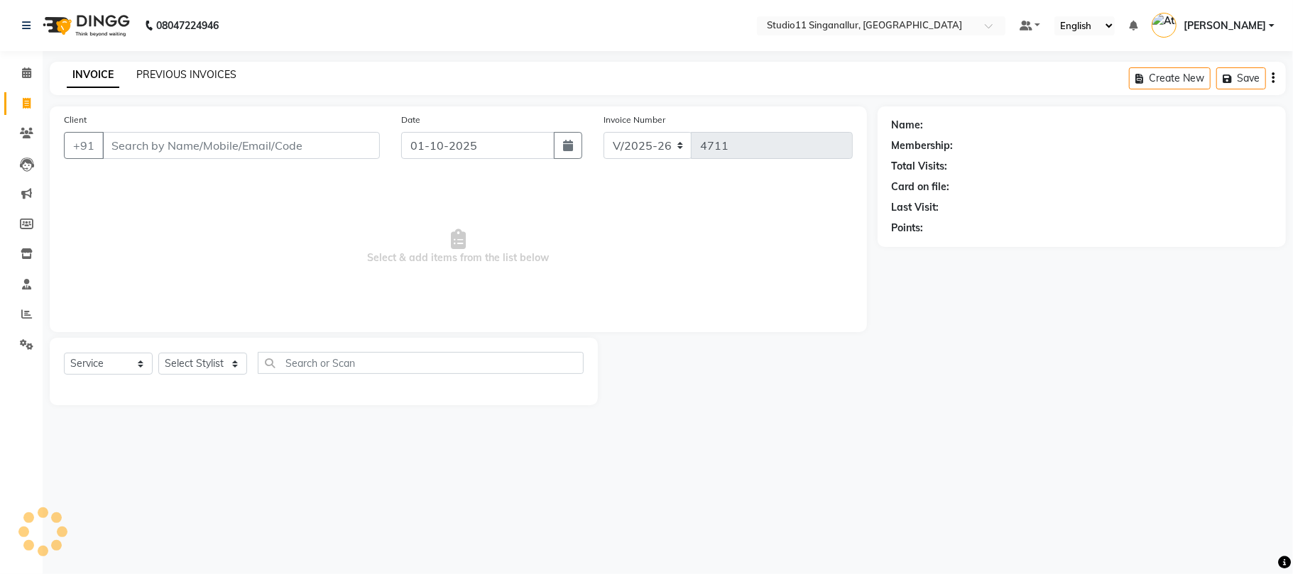
click at [185, 80] on link "PREVIOUS INVOICES" at bounding box center [186, 74] width 100 height 13
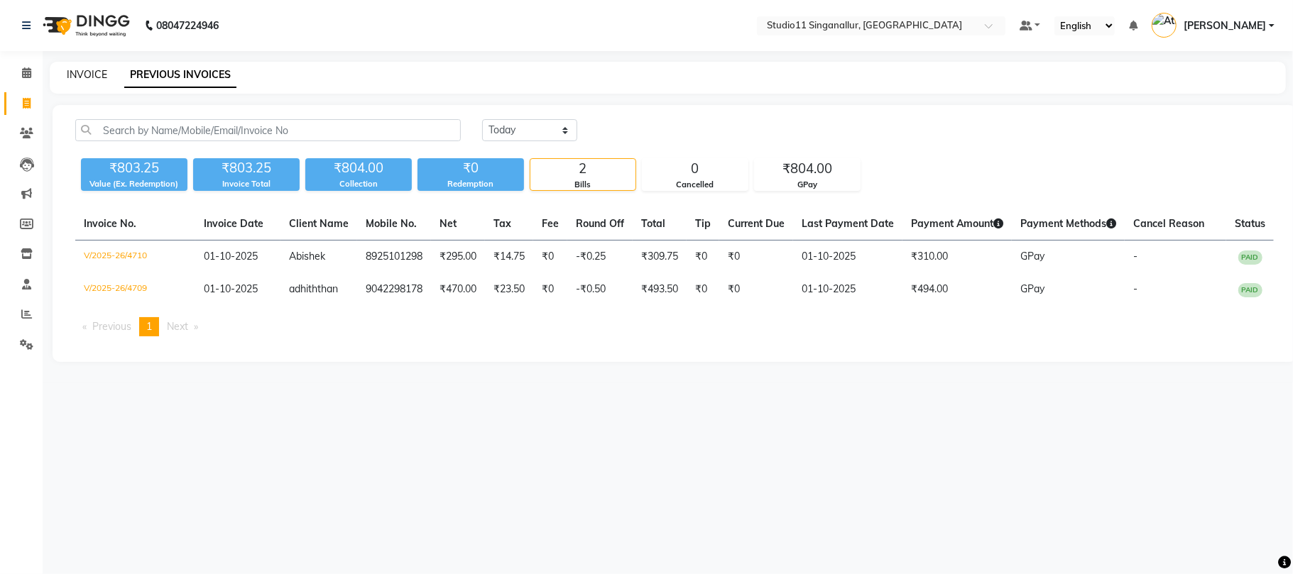
click at [75, 72] on link "INVOICE" at bounding box center [87, 74] width 40 height 13
select select "service"
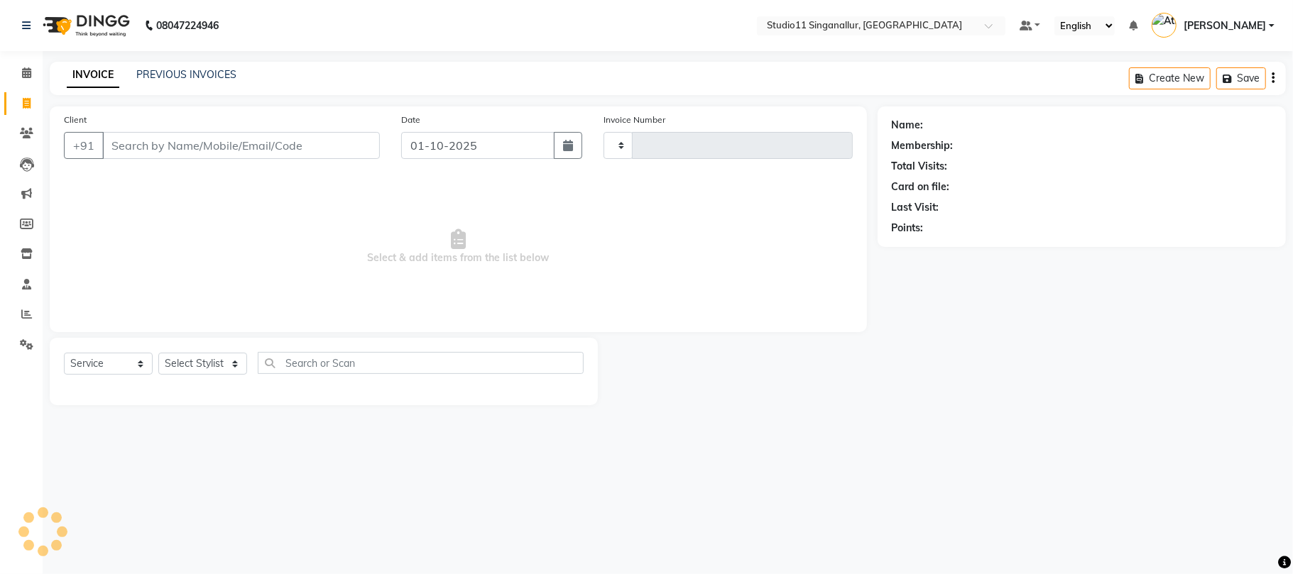
type input "4711"
select select "6616"
click at [146, 148] on input "Client" at bounding box center [241, 145] width 278 height 27
click at [187, 64] on div "INVOICE PREVIOUS INVOICES Create New Save" at bounding box center [668, 78] width 1236 height 33
click at [187, 71] on link "PREVIOUS INVOICES" at bounding box center [186, 74] width 100 height 13
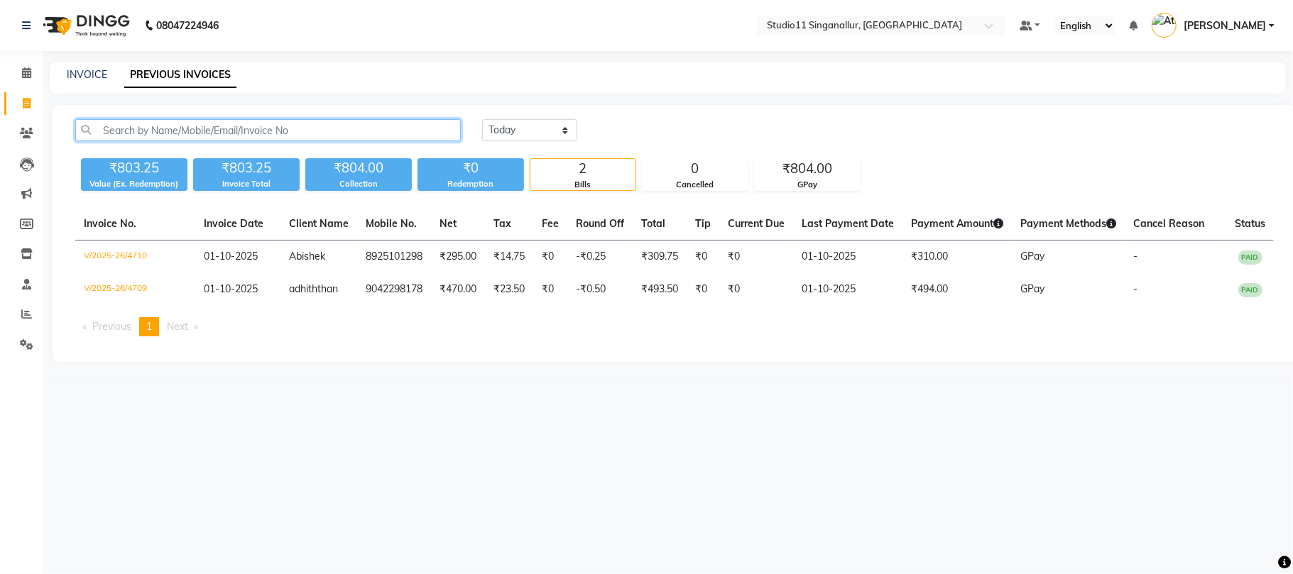
click at [196, 123] on input "text" at bounding box center [268, 130] width 386 height 22
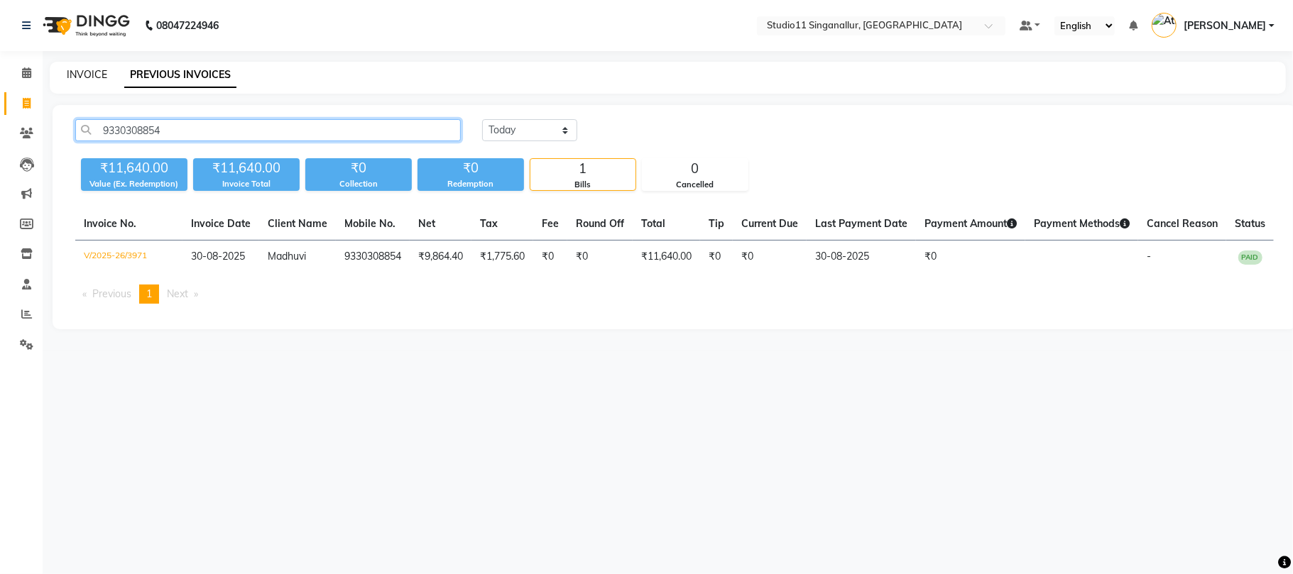
type input "9330308854"
click at [94, 78] on link "INVOICE" at bounding box center [87, 74] width 40 height 13
select select "service"
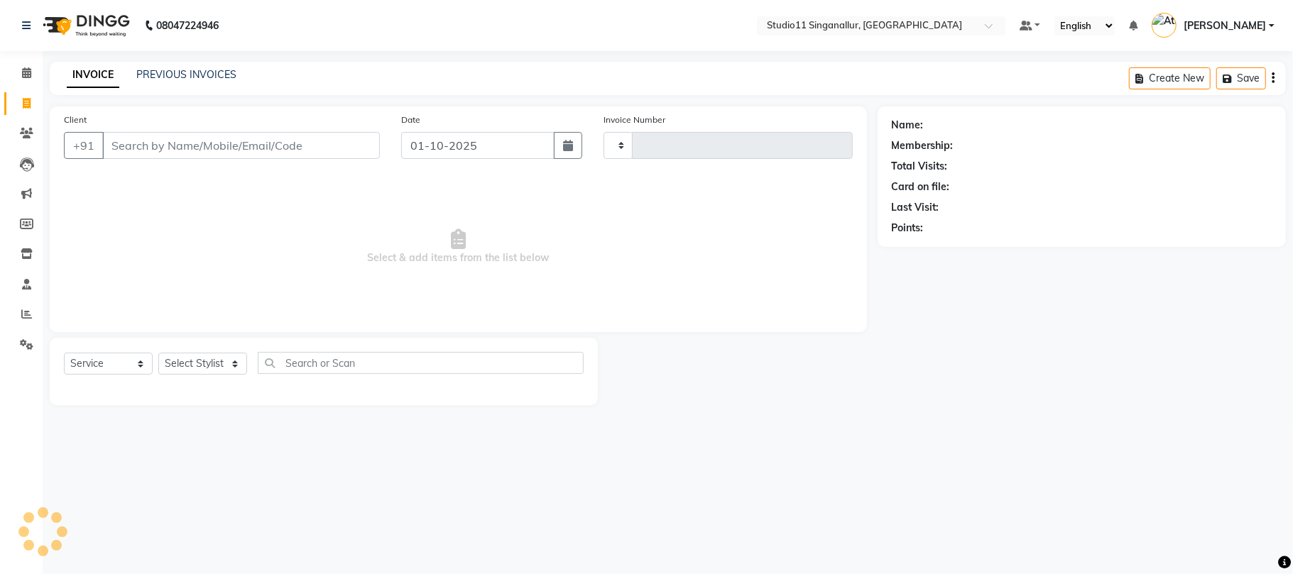
type input "4711"
select select "6616"
click at [213, 78] on link "PREVIOUS INVOICES" at bounding box center [186, 74] width 100 height 13
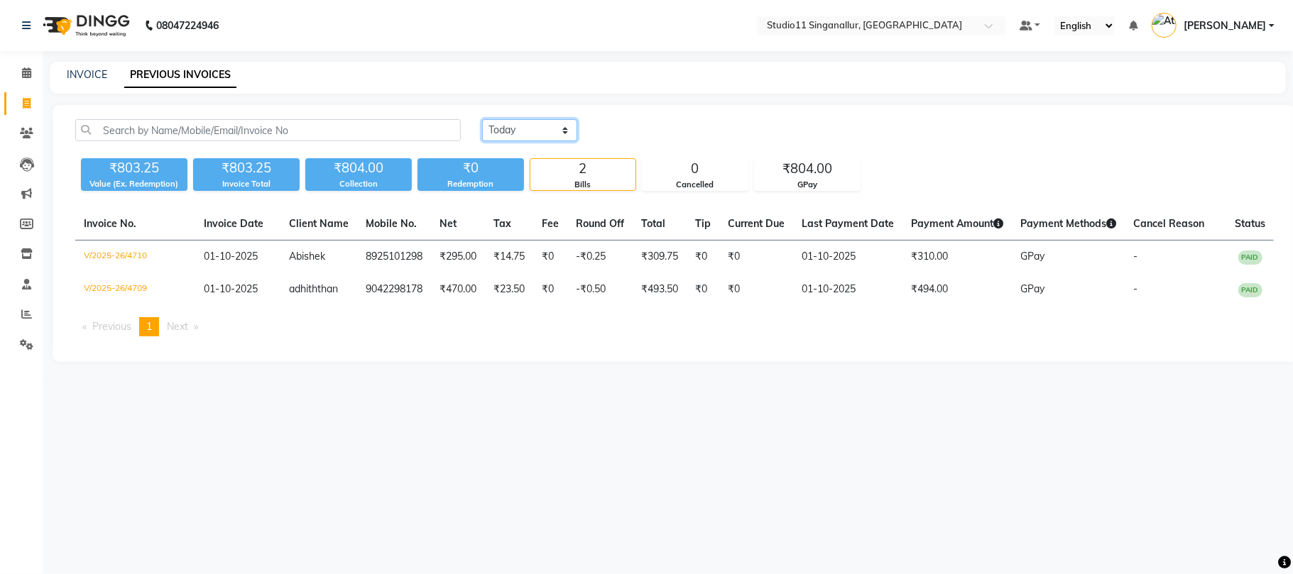
drag, startPoint x: 542, startPoint y: 122, endPoint x: 537, endPoint y: 137, distance: 16.0
click at [542, 122] on select "[DATE] [DATE] Custom Range" at bounding box center [529, 130] width 95 height 22
select select "[DATE]"
click at [482, 119] on select "[DATE] [DATE] Custom Range" at bounding box center [529, 130] width 95 height 22
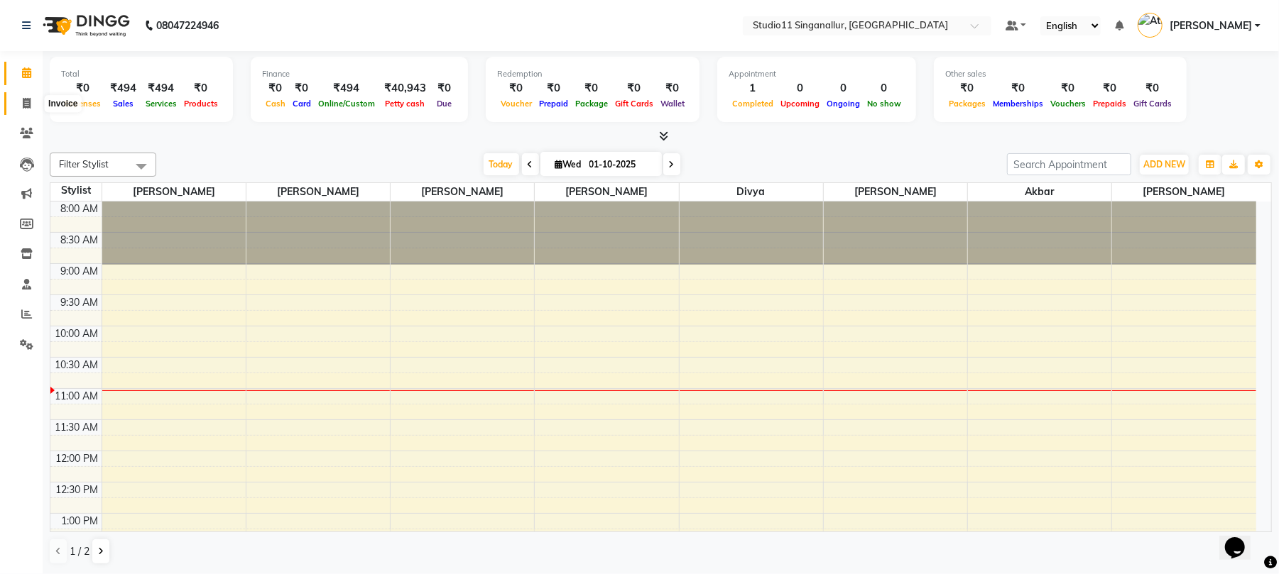
click at [24, 104] on icon at bounding box center [27, 103] width 8 height 11
select select "service"
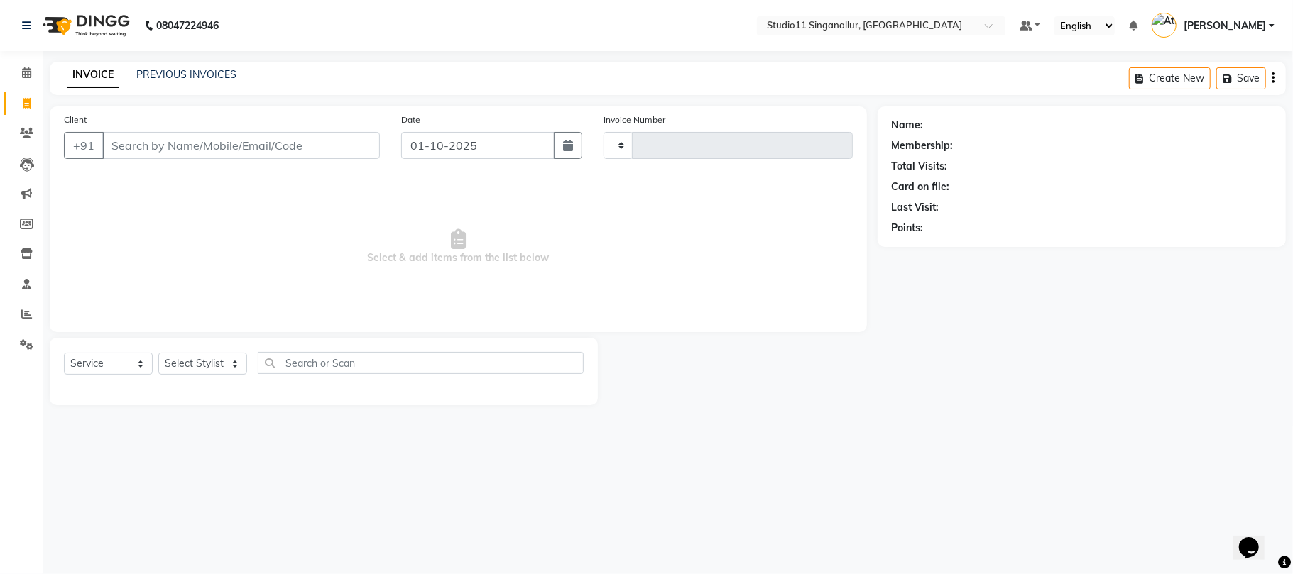
type input "4710"
select select "6616"
click at [189, 350] on div "Select Service Product Membership Package Voucher Prepaid Gift Card Select Styl…" at bounding box center [324, 371] width 548 height 67
click at [202, 364] on select "Select Stylist akbar Athira daniel Divya Haritha kowsalya krithika narmatha pan…" at bounding box center [202, 364] width 89 height 22
select select "51156"
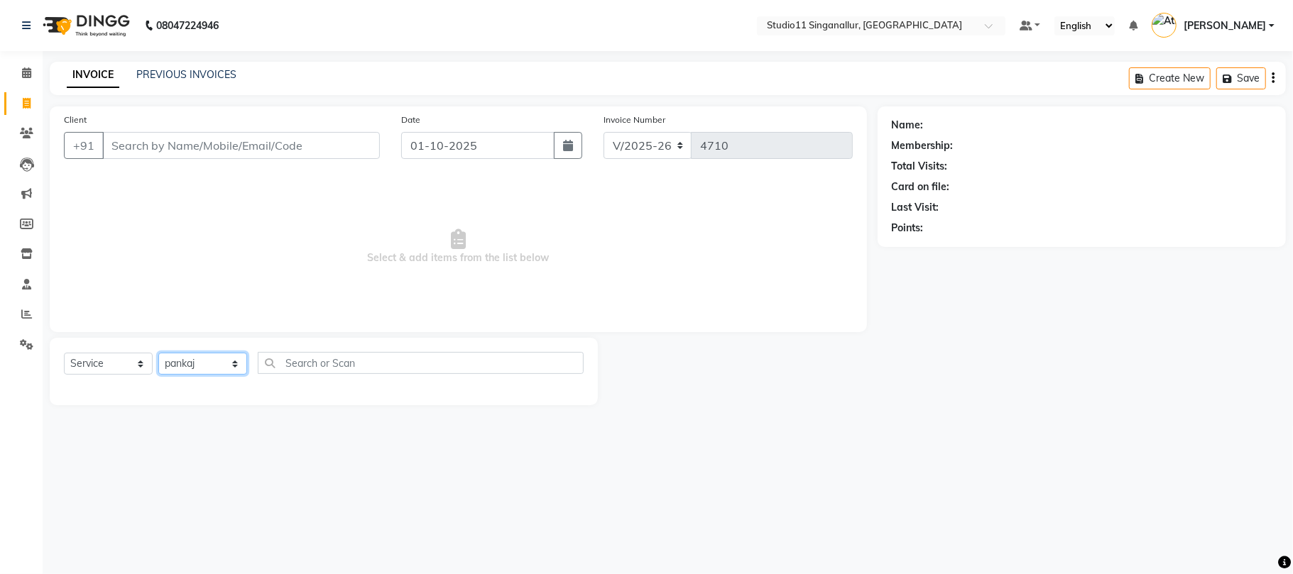
click at [158, 353] on select "Select Stylist akbar Athira daniel Divya Haritha kowsalya krithika narmatha pan…" at bounding box center [202, 364] width 89 height 22
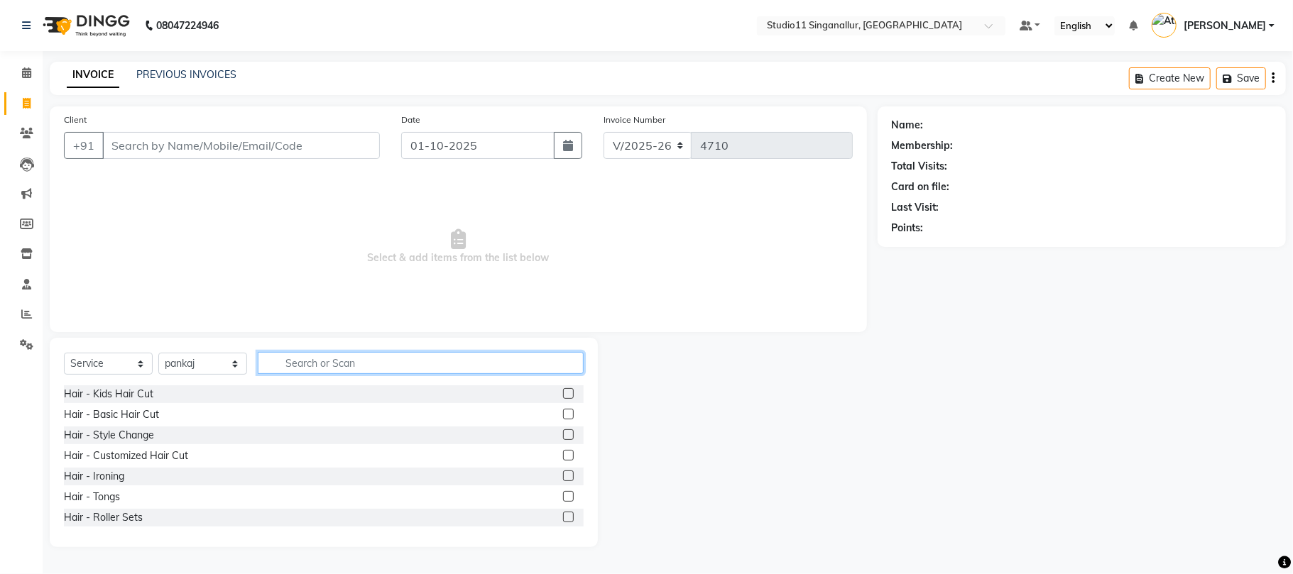
click at [302, 356] on input "text" at bounding box center [421, 363] width 326 height 22
type input "hair cut"
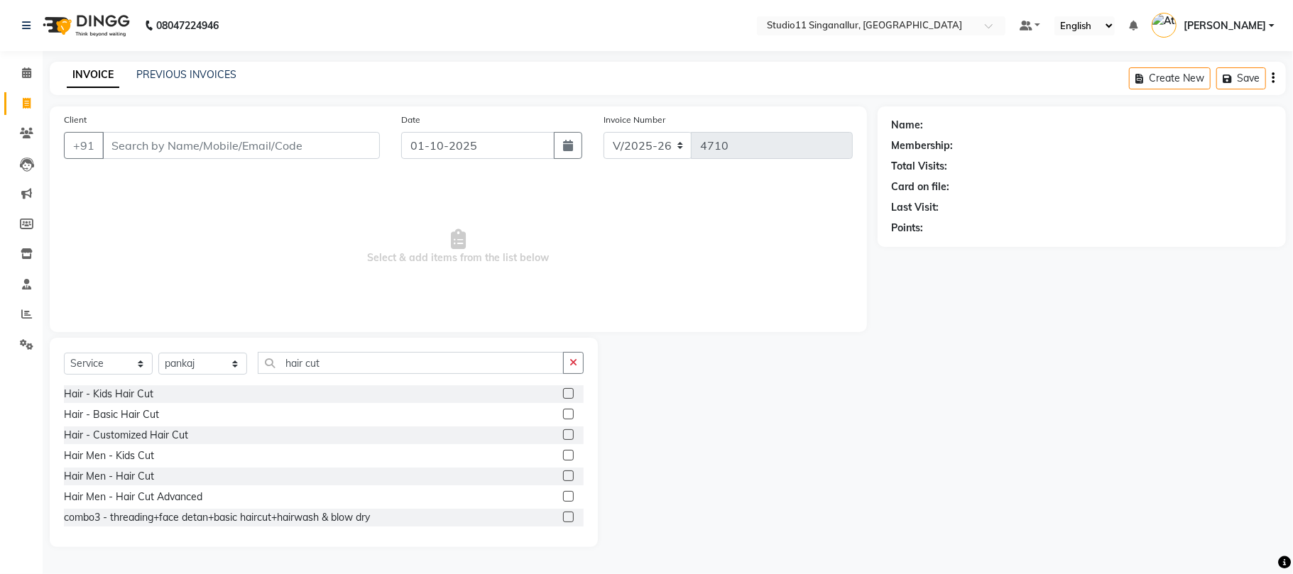
click at [563, 475] on label at bounding box center [568, 476] width 11 height 11
click at [563, 475] on input "checkbox" at bounding box center [567, 476] width 9 height 9
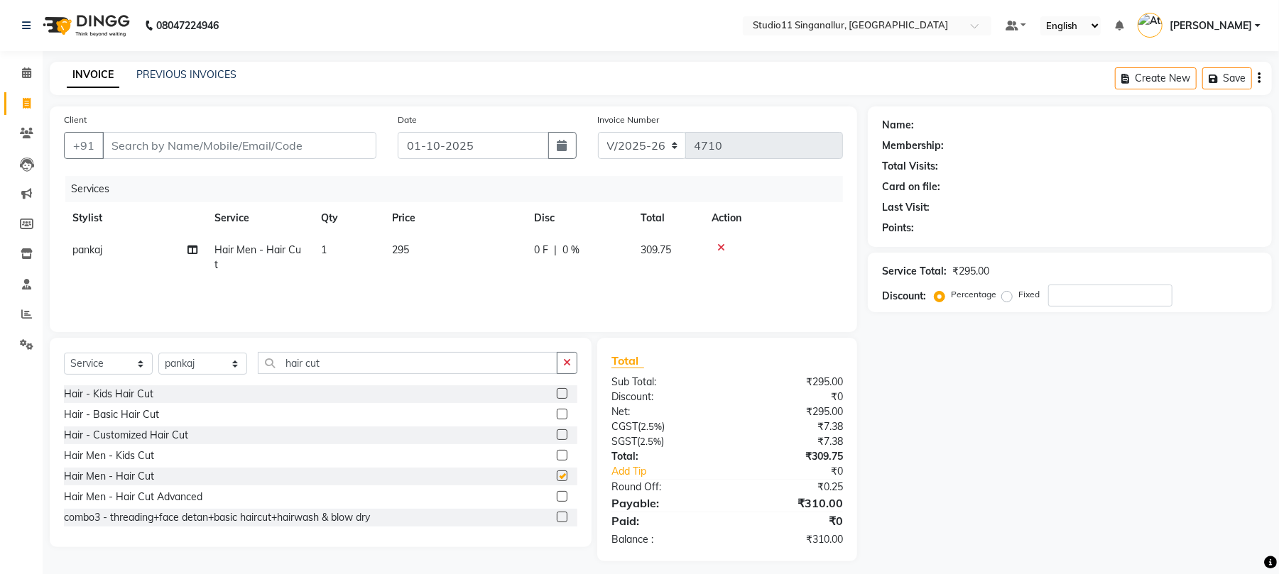
checkbox input "false"
click at [163, 137] on input "Client" at bounding box center [239, 145] width 274 height 27
type input "8"
type input "0"
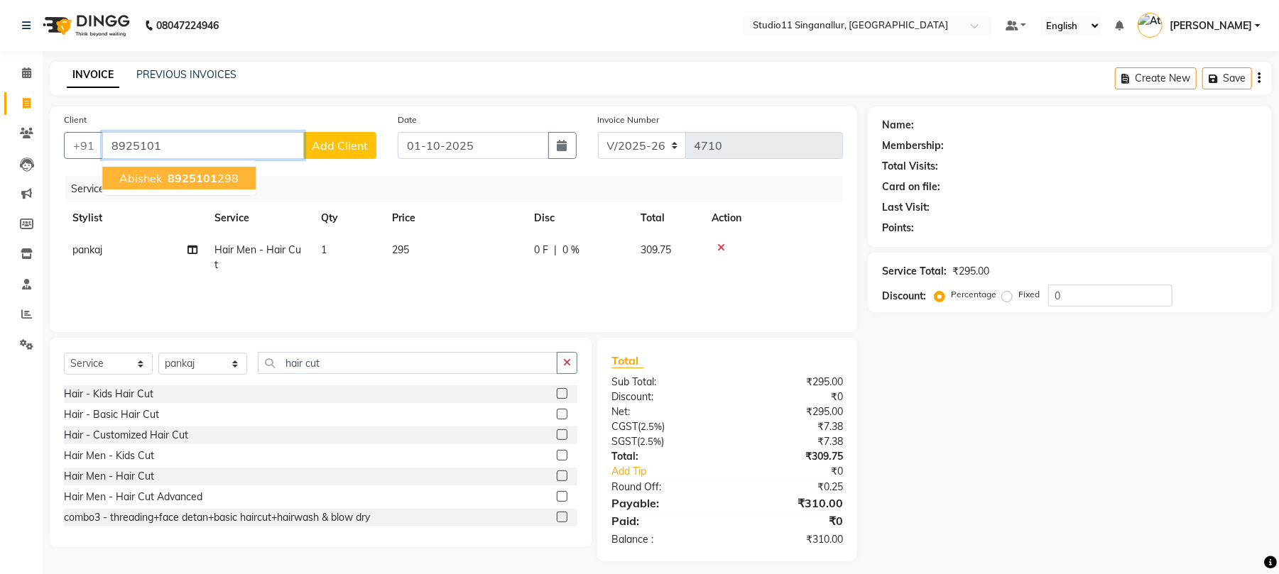
click at [172, 176] on span "8925101" at bounding box center [193, 178] width 50 height 14
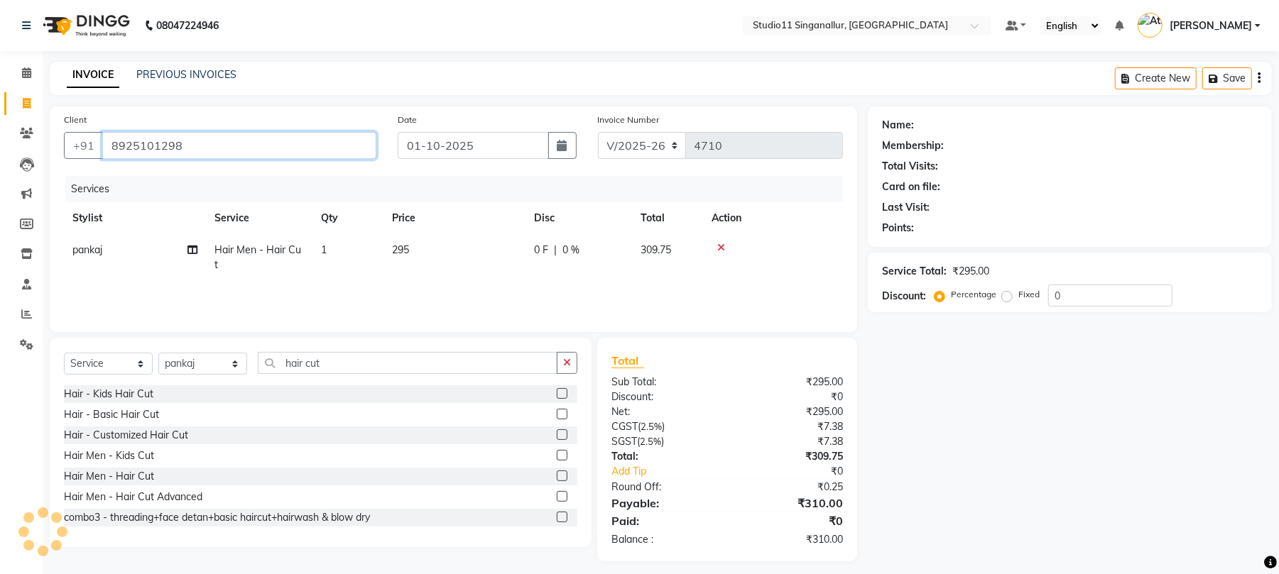
type input "8925101298"
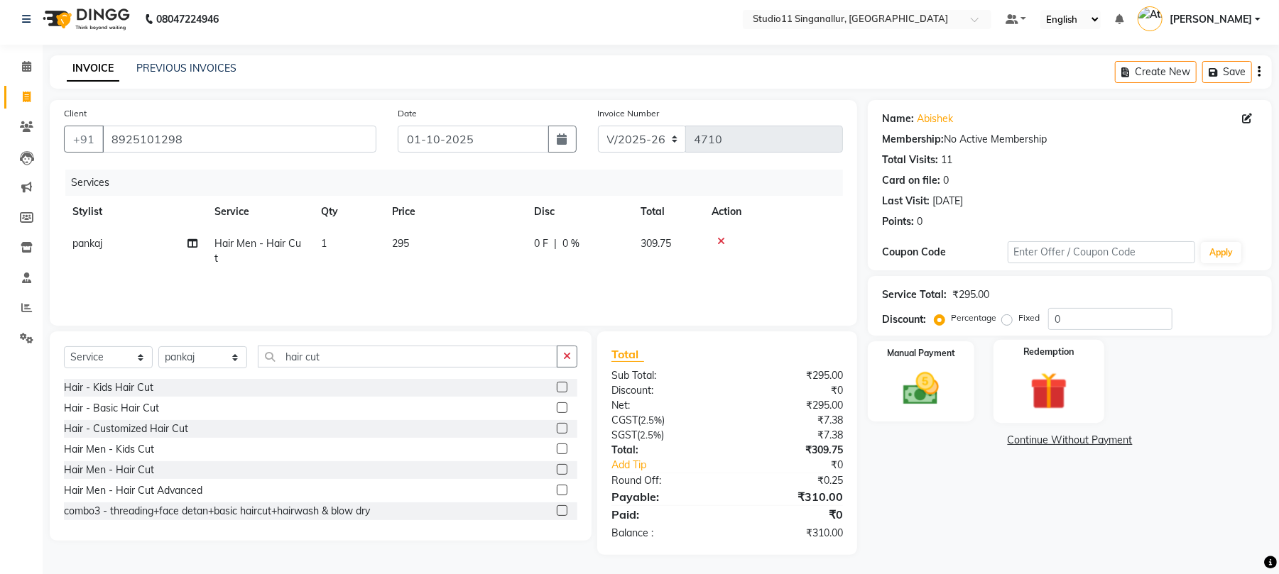
scroll to position [9, 0]
click at [918, 395] on img at bounding box center [920, 387] width 61 height 43
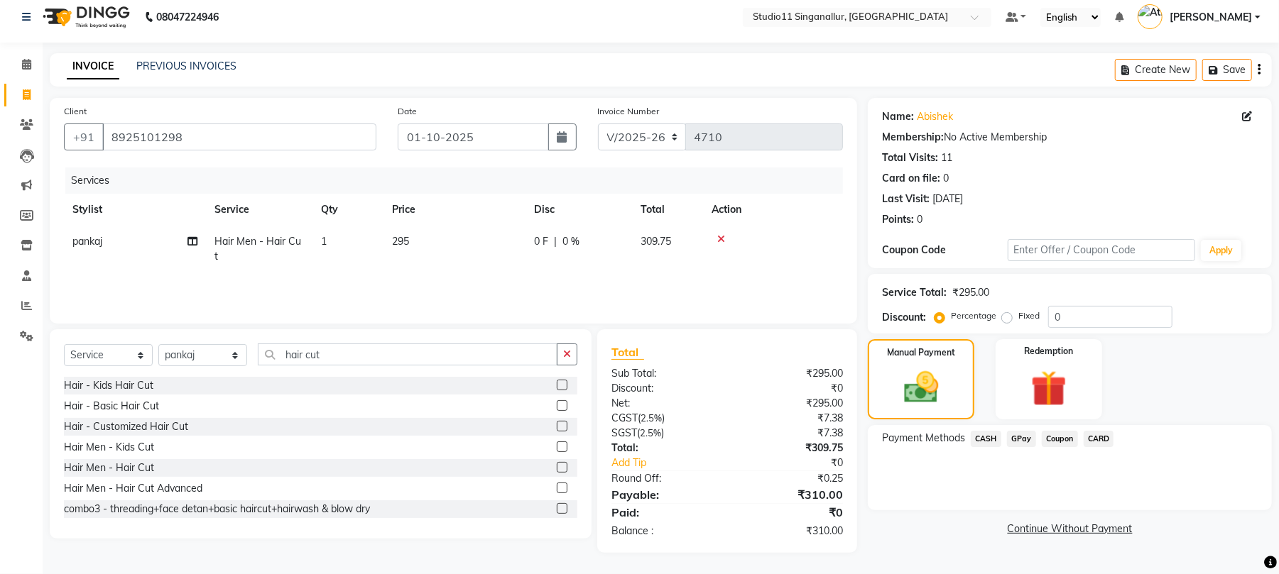
click at [1021, 439] on span "GPay" at bounding box center [1021, 439] width 29 height 16
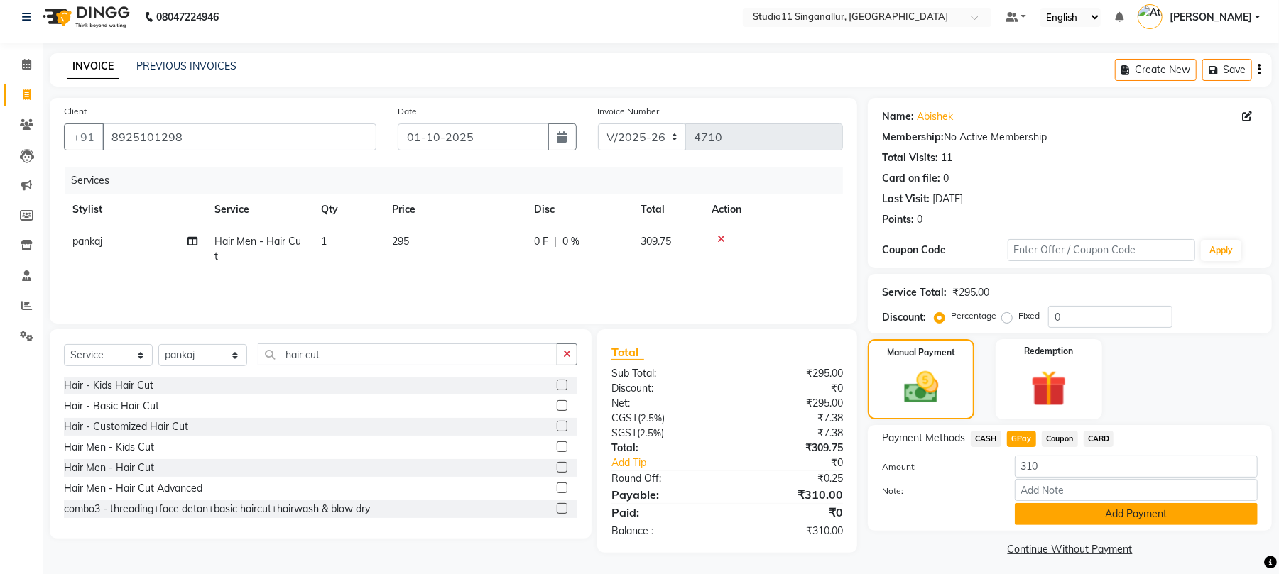
click at [1100, 515] on button "Add Payment" at bounding box center [1136, 514] width 243 height 22
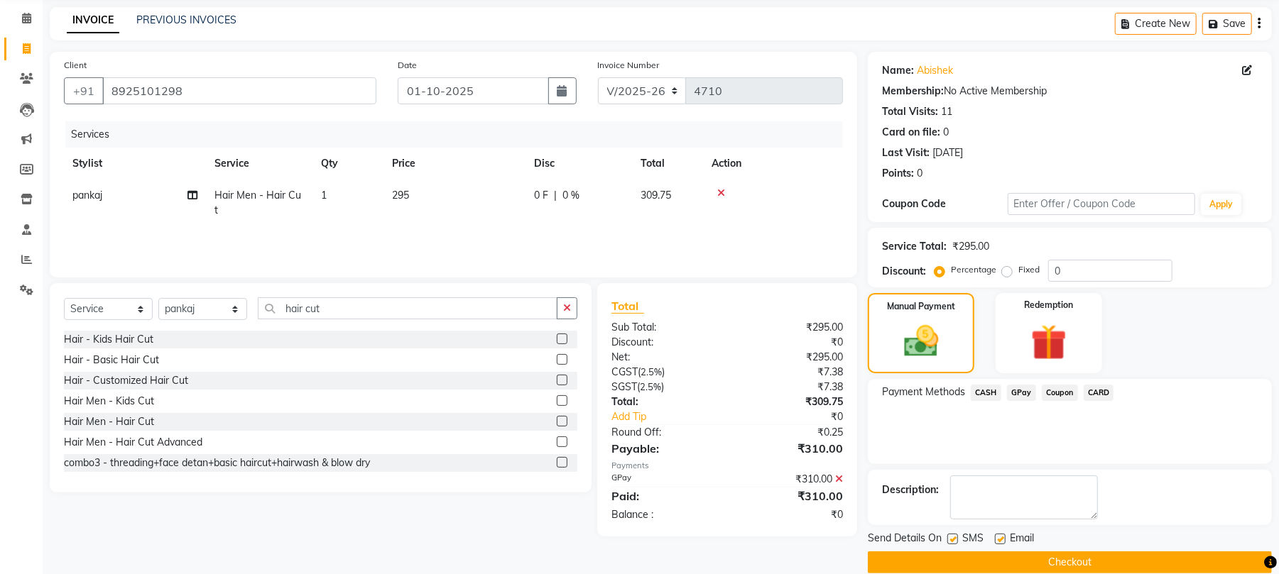
scroll to position [77, 0]
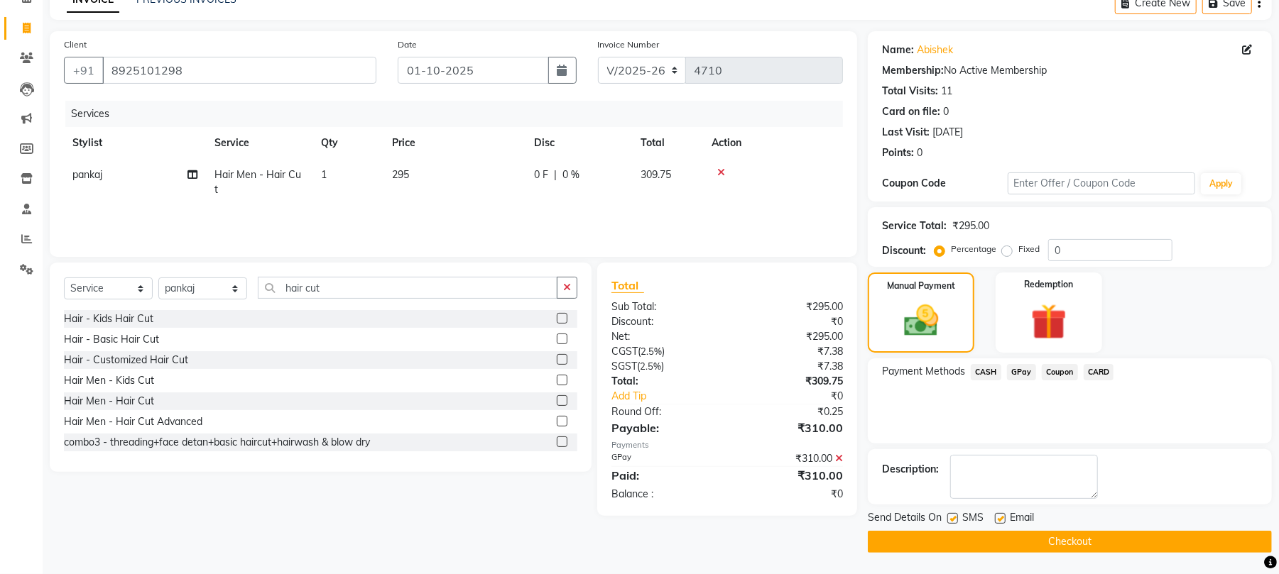
click at [951, 515] on label at bounding box center [952, 518] width 11 height 11
click at [951, 515] on input "checkbox" at bounding box center [951, 519] width 9 height 9
checkbox input "false"
click at [995, 517] on label at bounding box center [1000, 518] width 11 height 11
click at [995, 517] on input "checkbox" at bounding box center [999, 519] width 9 height 9
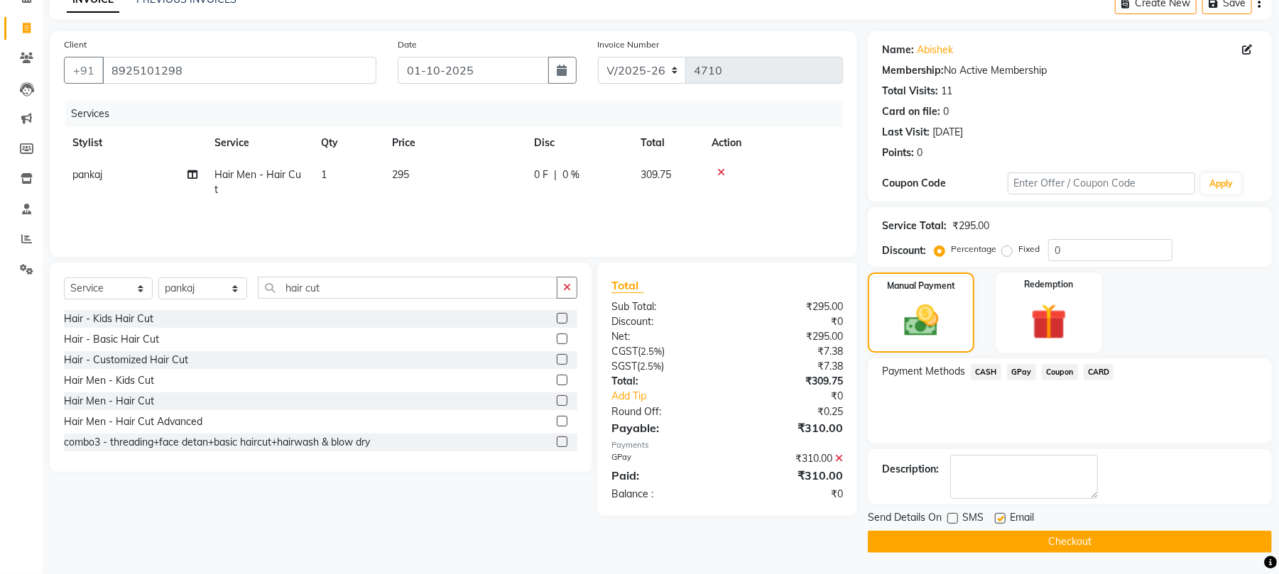
checkbox input "false"
click at [990, 551] on button "Checkout" at bounding box center [1070, 542] width 404 height 22
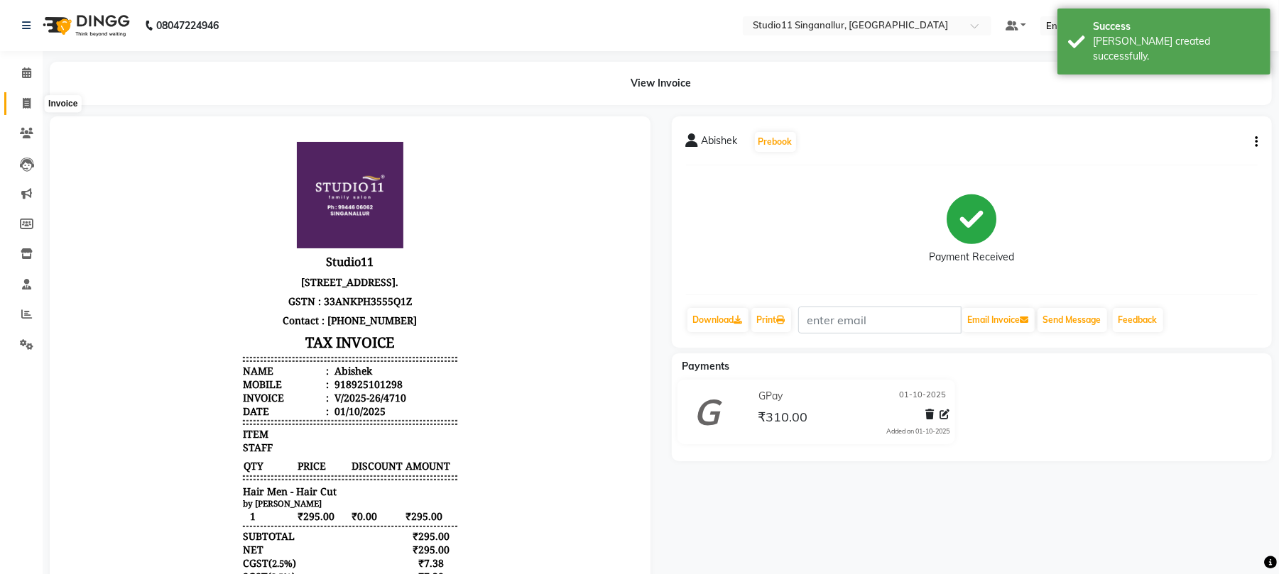
click at [23, 106] on icon at bounding box center [27, 103] width 8 height 11
select select "service"
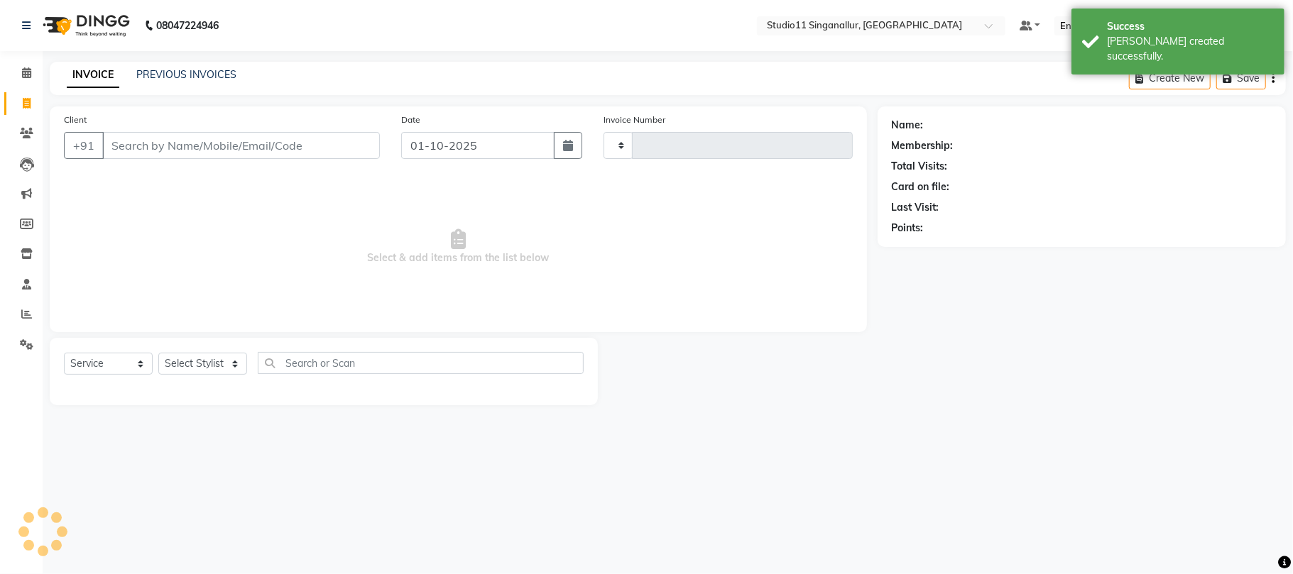
type input "4711"
select select "6616"
click at [182, 74] on link "PREVIOUS INVOICES" at bounding box center [186, 74] width 100 height 13
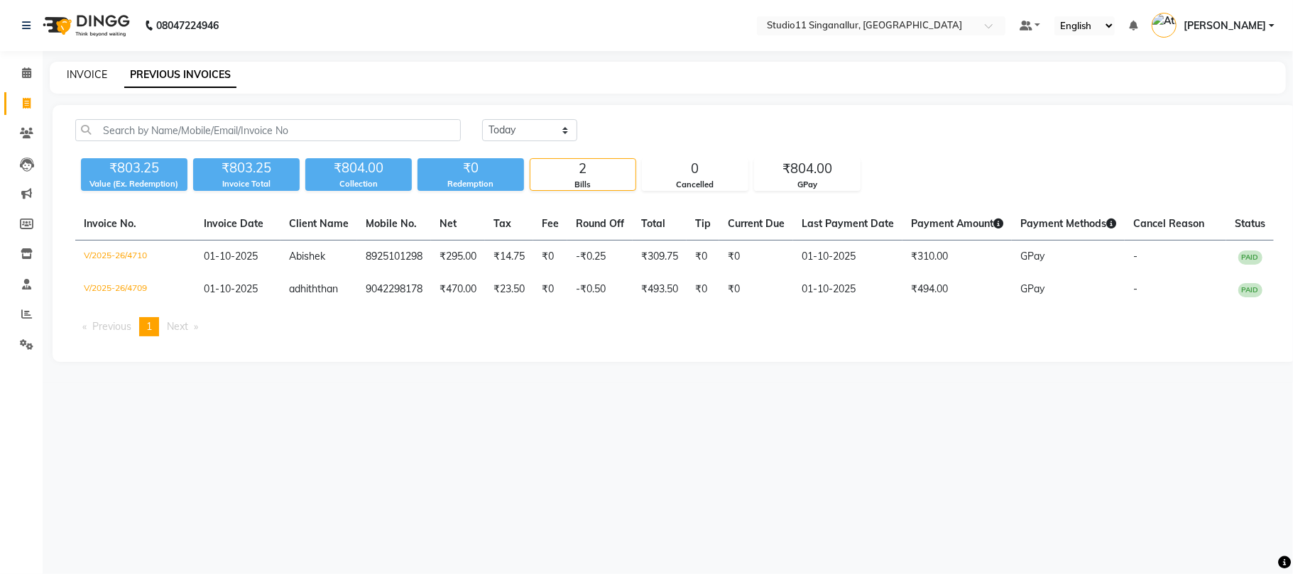
click at [80, 75] on link "INVOICE" at bounding box center [87, 74] width 40 height 13
select select "6616"
select select "service"
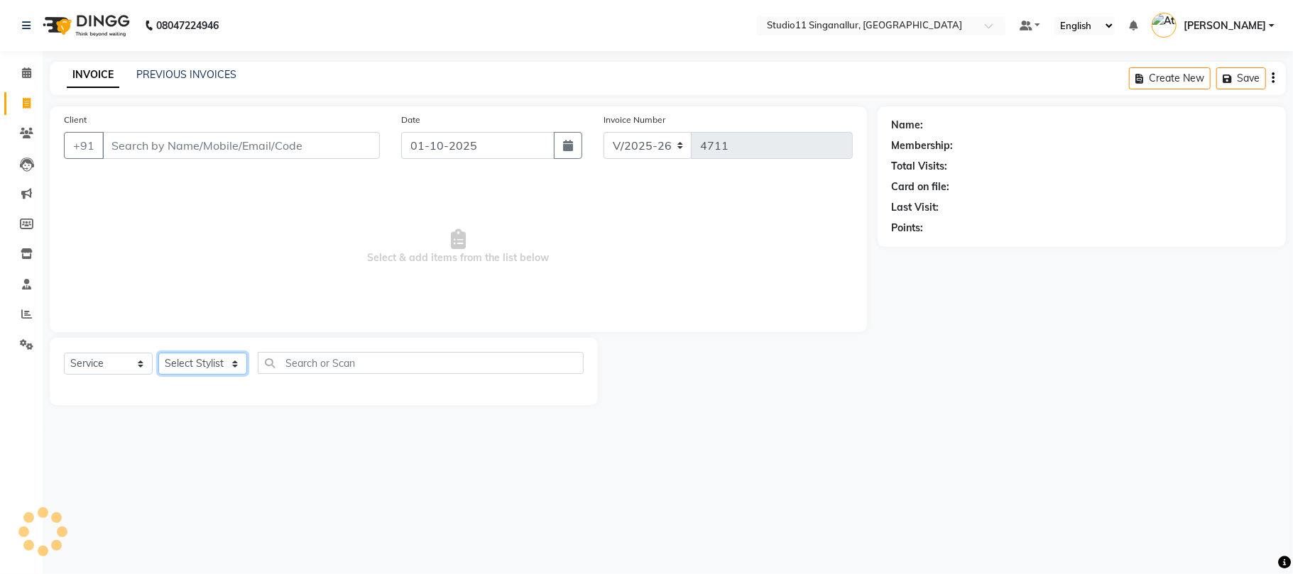
click at [211, 362] on select "Select Stylist akbar Athira daniel Divya Haritha kowsalya krithika narmatha pan…" at bounding box center [202, 364] width 89 height 22
select select "61956"
click at [158, 353] on select "Select Stylist akbar Athira daniel Divya Haritha kowsalya krithika narmatha pan…" at bounding box center [202, 364] width 89 height 22
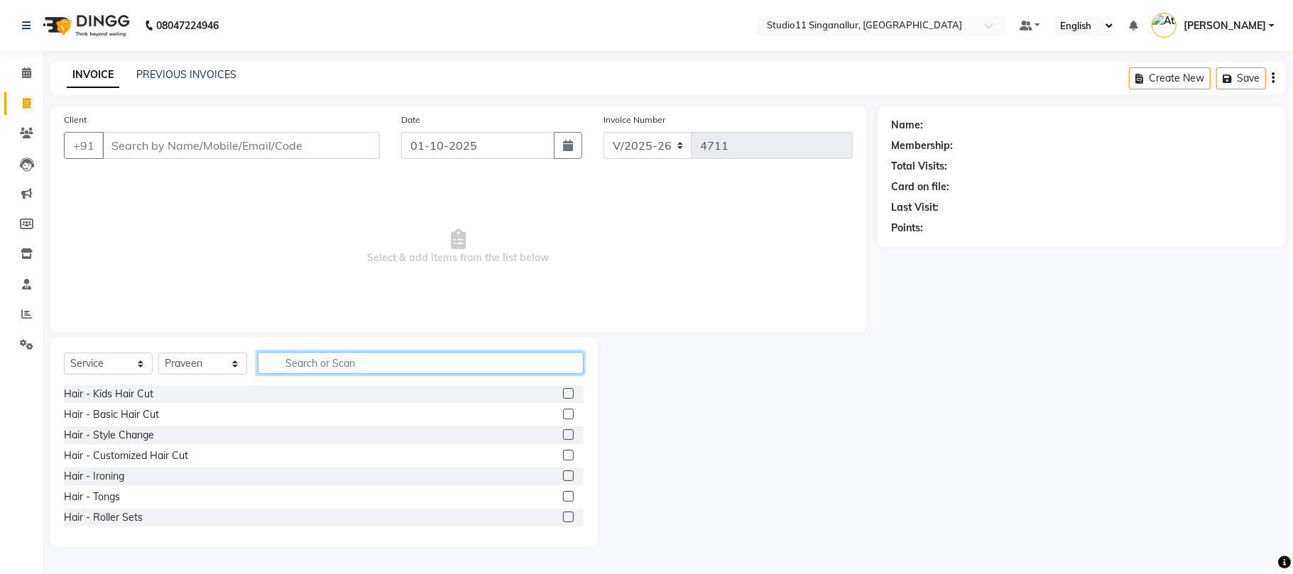
click at [336, 367] on input "text" at bounding box center [421, 363] width 326 height 22
type input "hair cut"
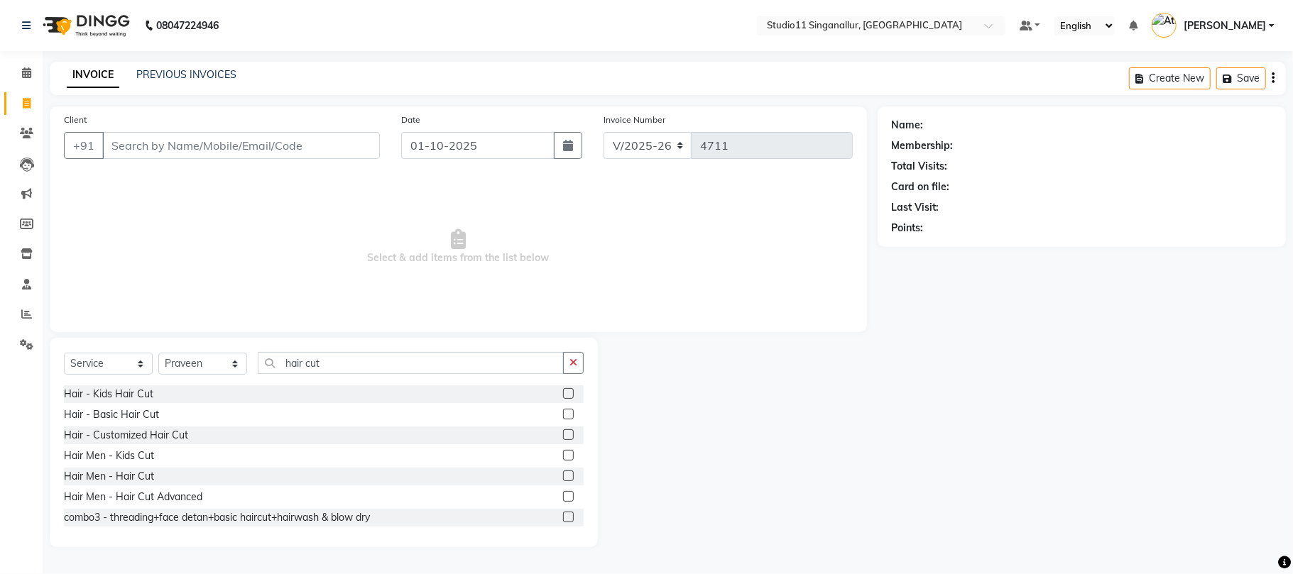
click at [563, 471] on label at bounding box center [568, 476] width 11 height 11
click at [563, 472] on input "checkbox" at bounding box center [567, 476] width 9 height 9
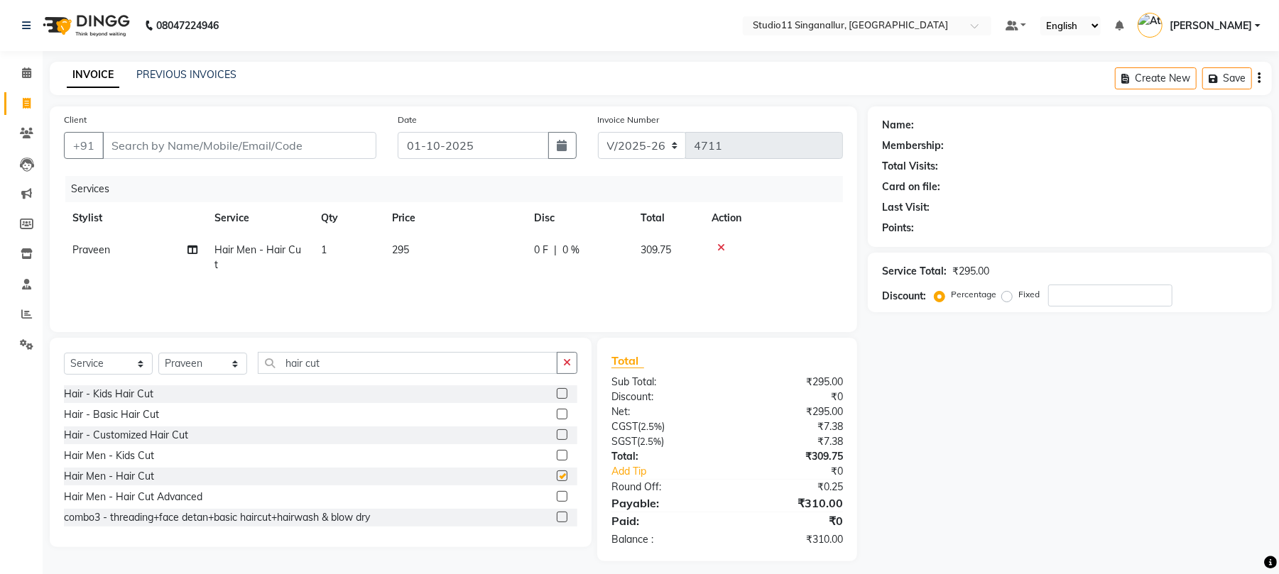
checkbox input "false"
click at [346, 367] on input "hair cut" at bounding box center [408, 363] width 300 height 22
type input "h"
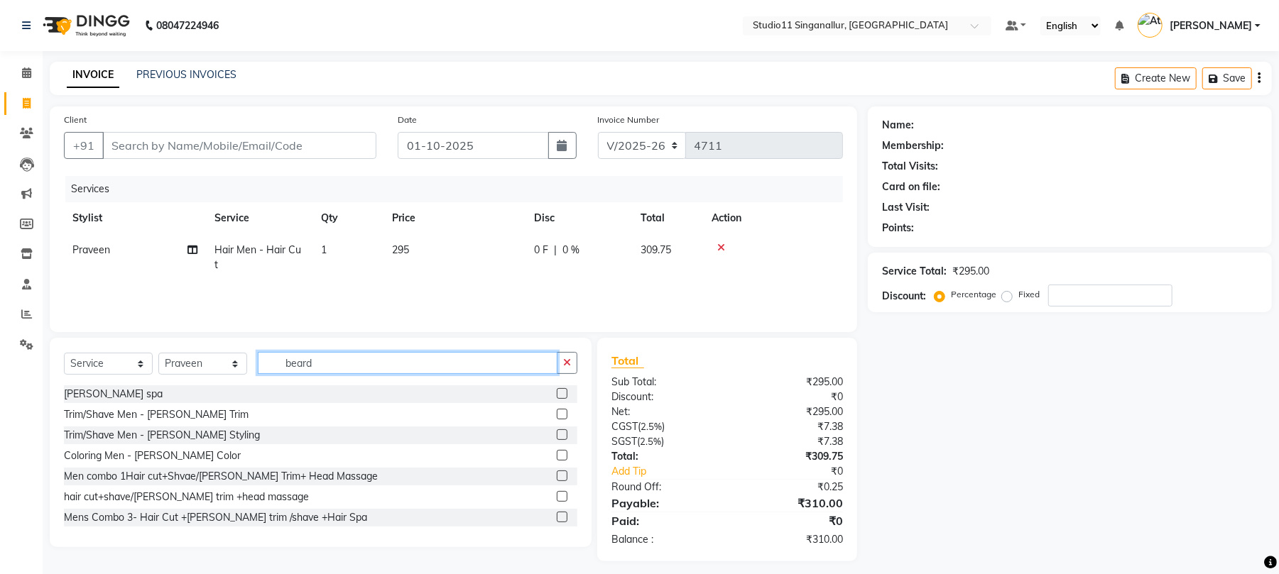
type input "beard"
click at [557, 412] on label at bounding box center [562, 414] width 11 height 11
click at [557, 412] on input "checkbox" at bounding box center [561, 414] width 9 height 9
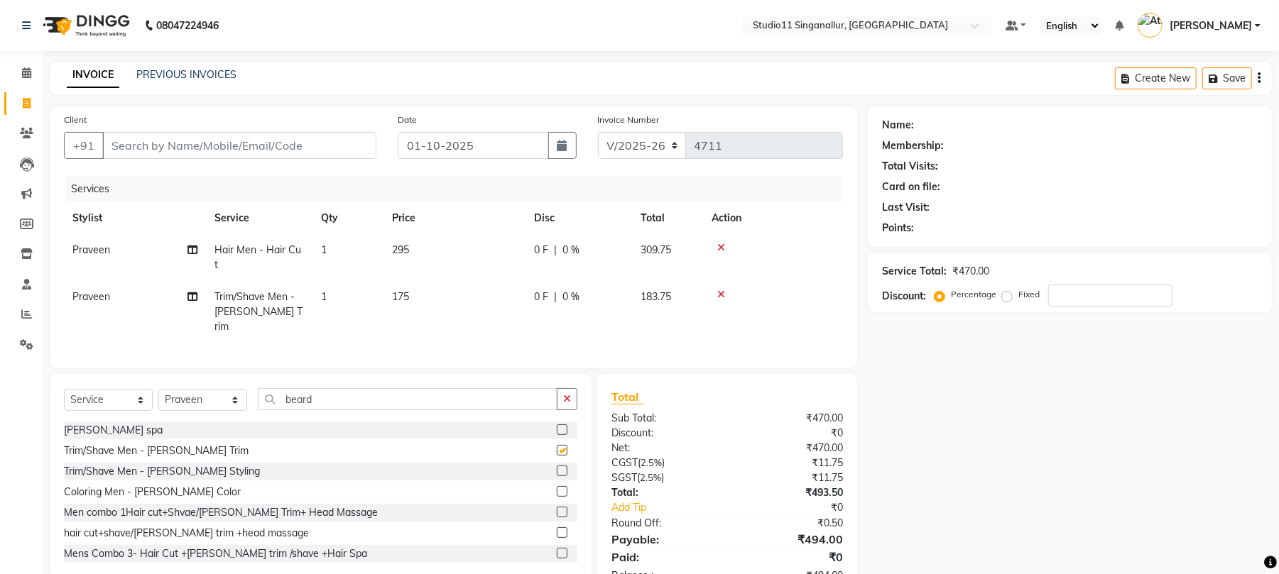
checkbox input "false"
click at [146, 146] on input "Client" at bounding box center [239, 145] width 274 height 27
type input "7"
type input "0"
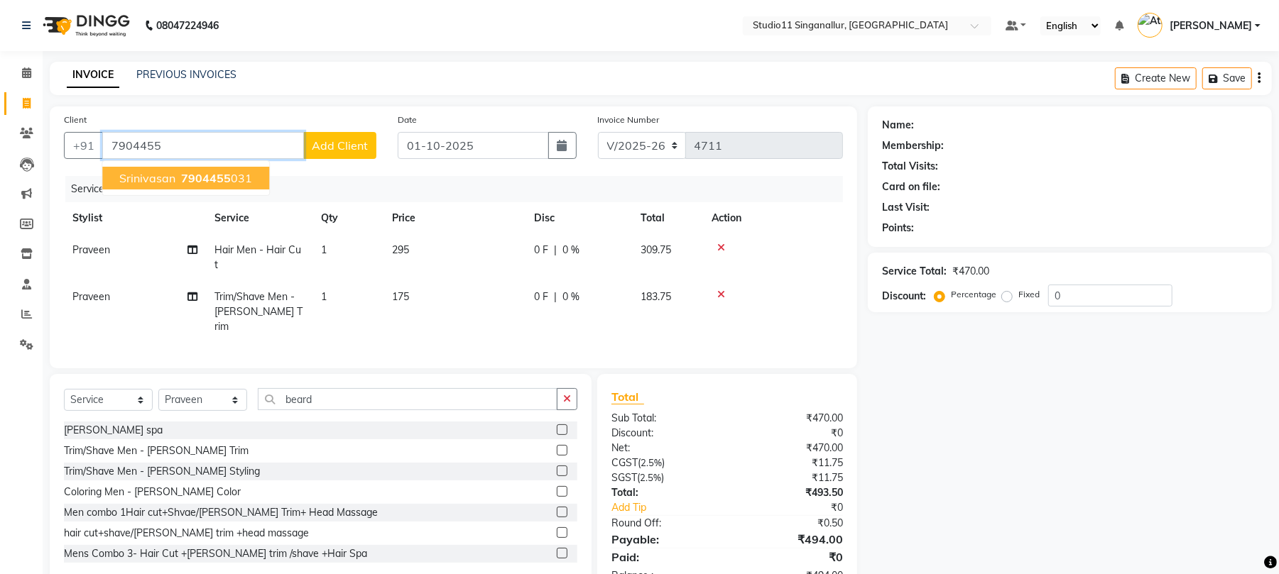
click at [165, 180] on span "srinivasan" at bounding box center [147, 178] width 56 height 14
type input "7904455031"
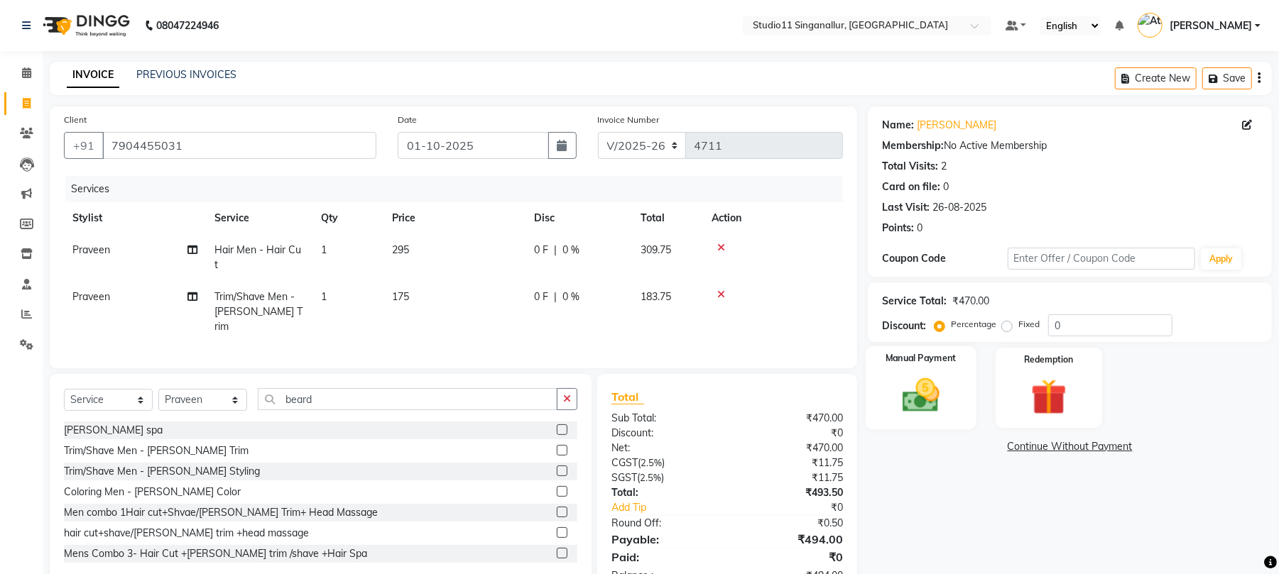
click at [881, 396] on div "Manual Payment" at bounding box center [920, 387] width 111 height 83
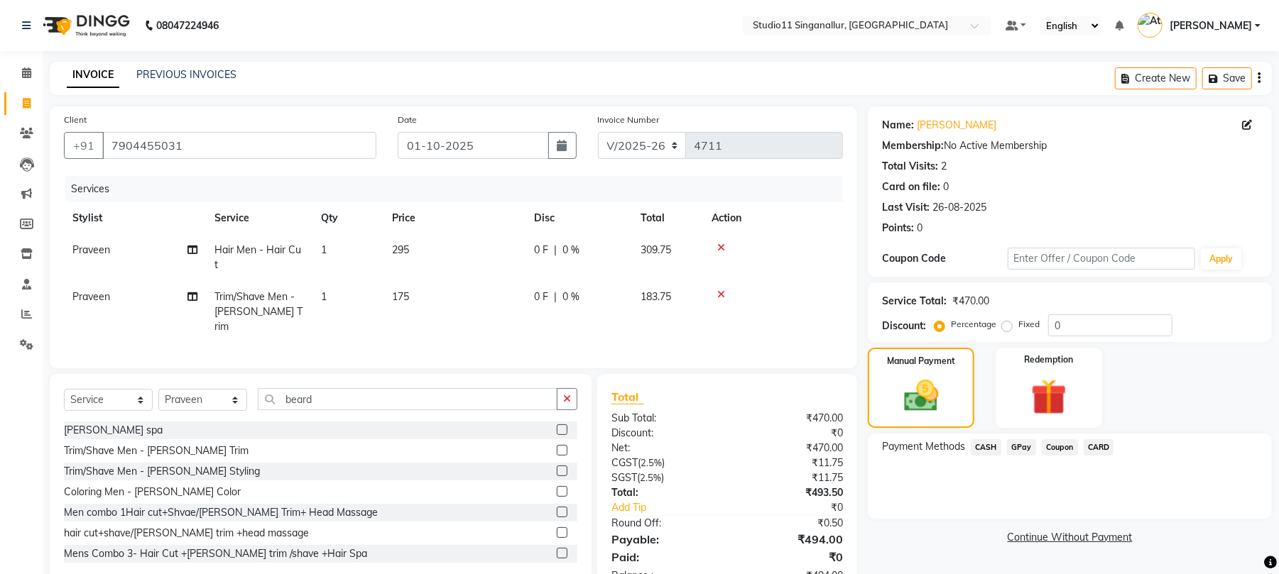
scroll to position [29, 0]
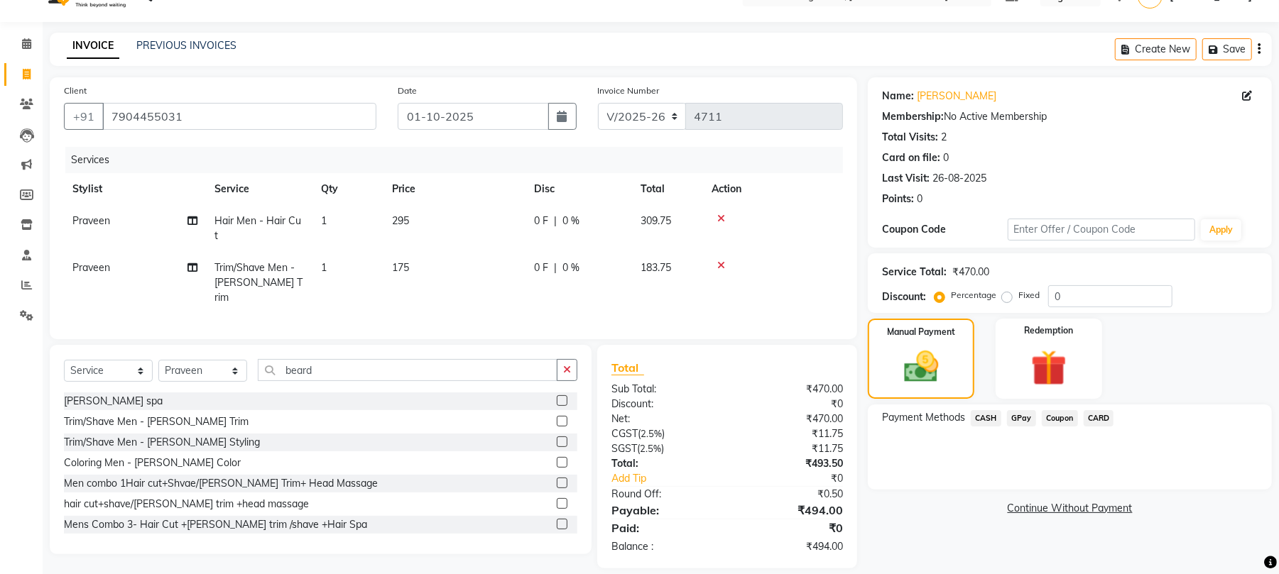
click at [1017, 424] on span "GPay" at bounding box center [1021, 418] width 29 height 16
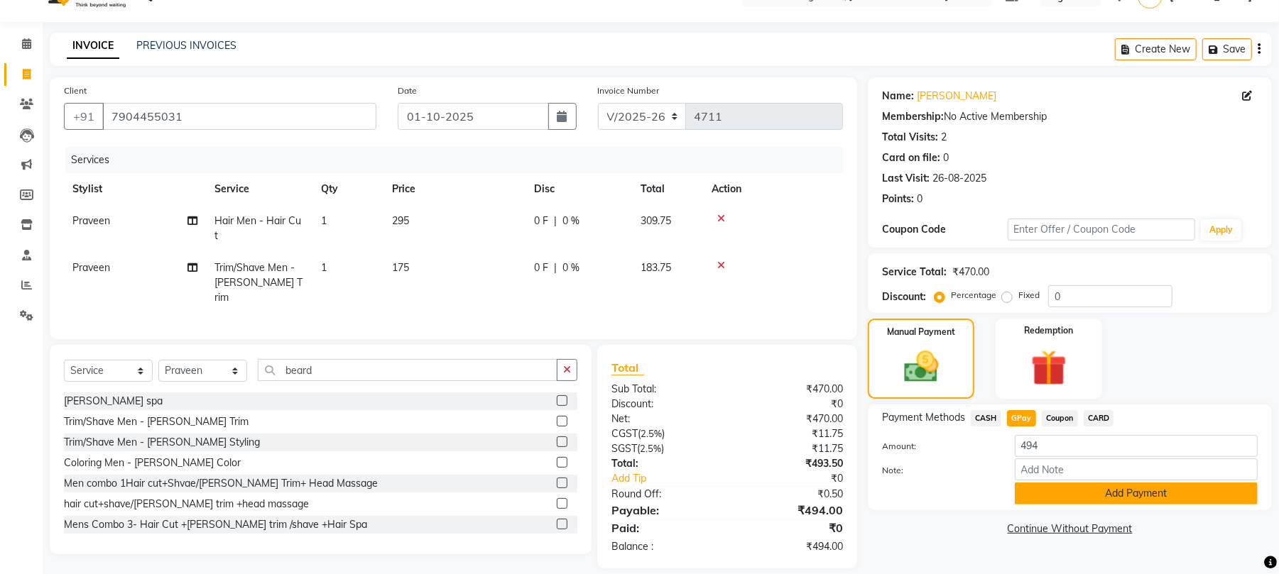
click at [1046, 492] on button "Add Payment" at bounding box center [1136, 494] width 243 height 22
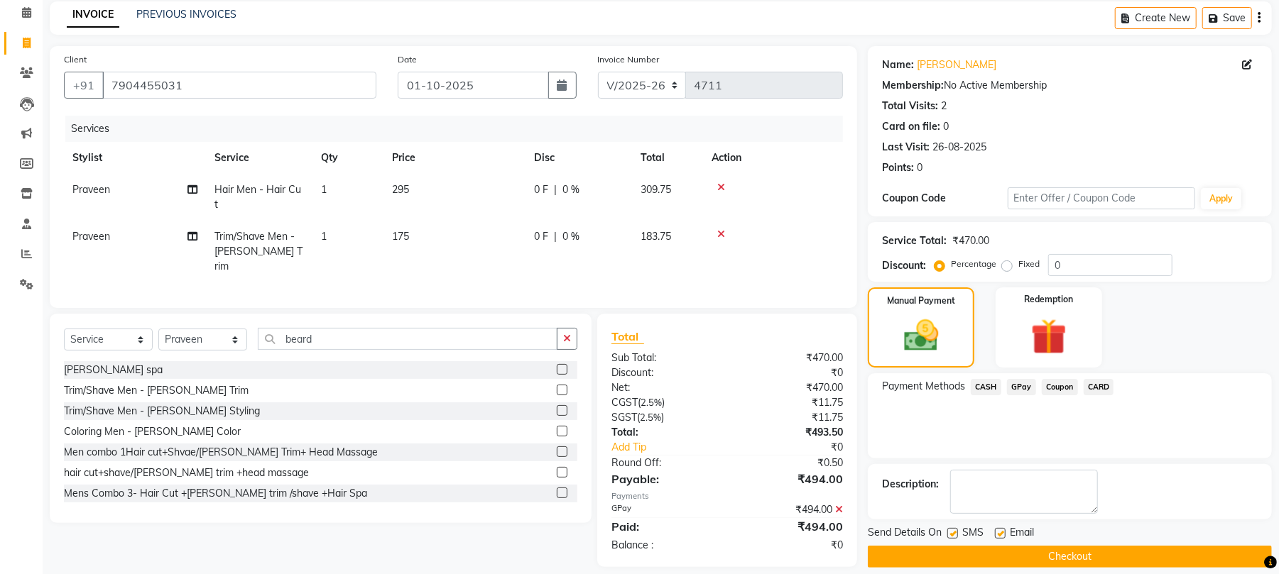
scroll to position [77, 0]
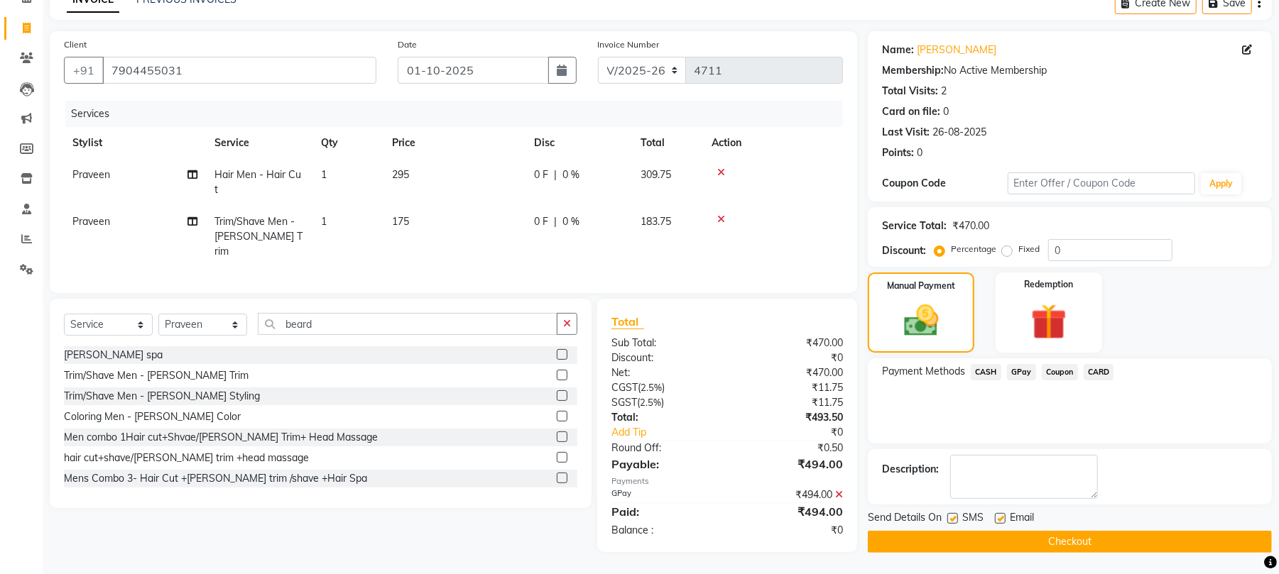
click at [997, 521] on label at bounding box center [1000, 518] width 11 height 11
click at [997, 521] on input "checkbox" at bounding box center [999, 519] width 9 height 9
checkbox input "false"
click at [952, 521] on label at bounding box center [952, 518] width 11 height 11
click at [952, 521] on input "checkbox" at bounding box center [951, 519] width 9 height 9
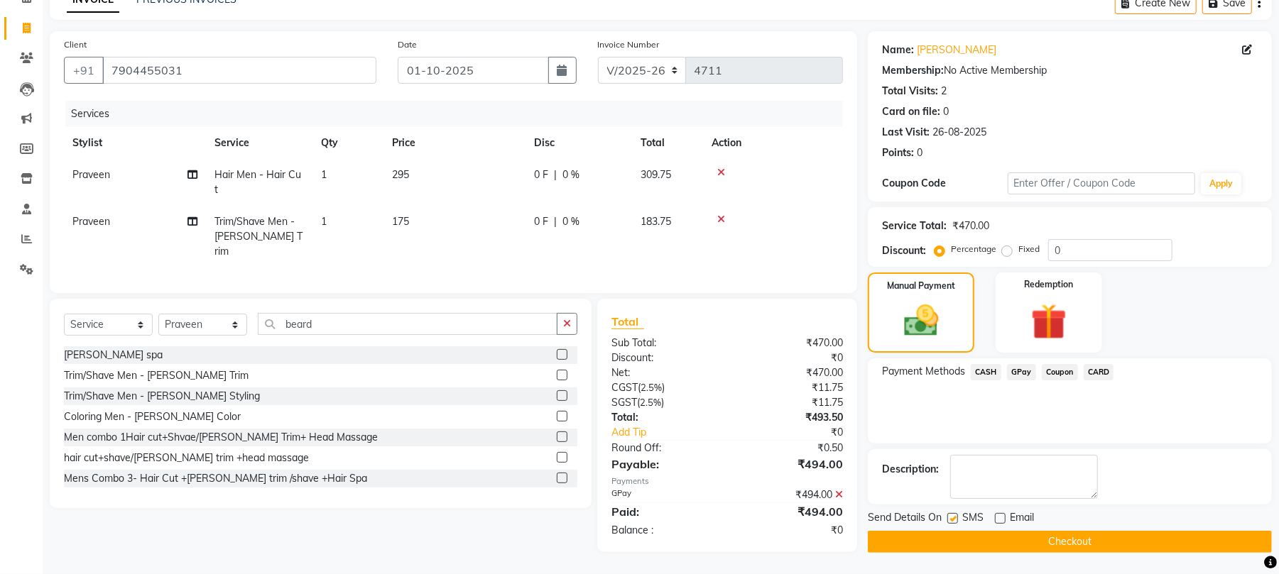
checkbox input "false"
click at [1051, 537] on button "Checkout" at bounding box center [1070, 542] width 404 height 22
